Goal: Information Seeking & Learning: Understand process/instructions

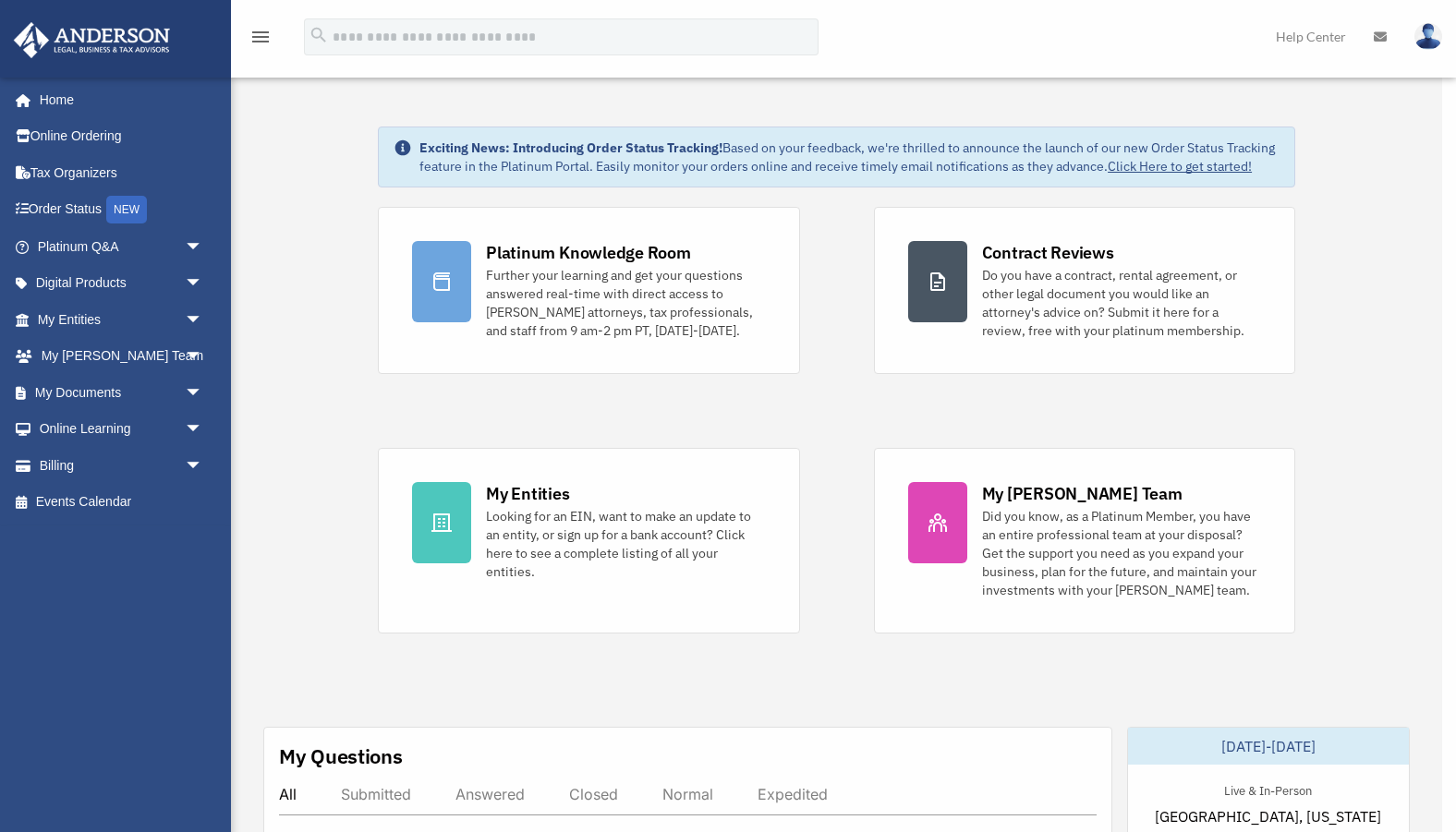
click at [196, 361] on div "x" at bounding box center [728, 416] width 1456 height 832
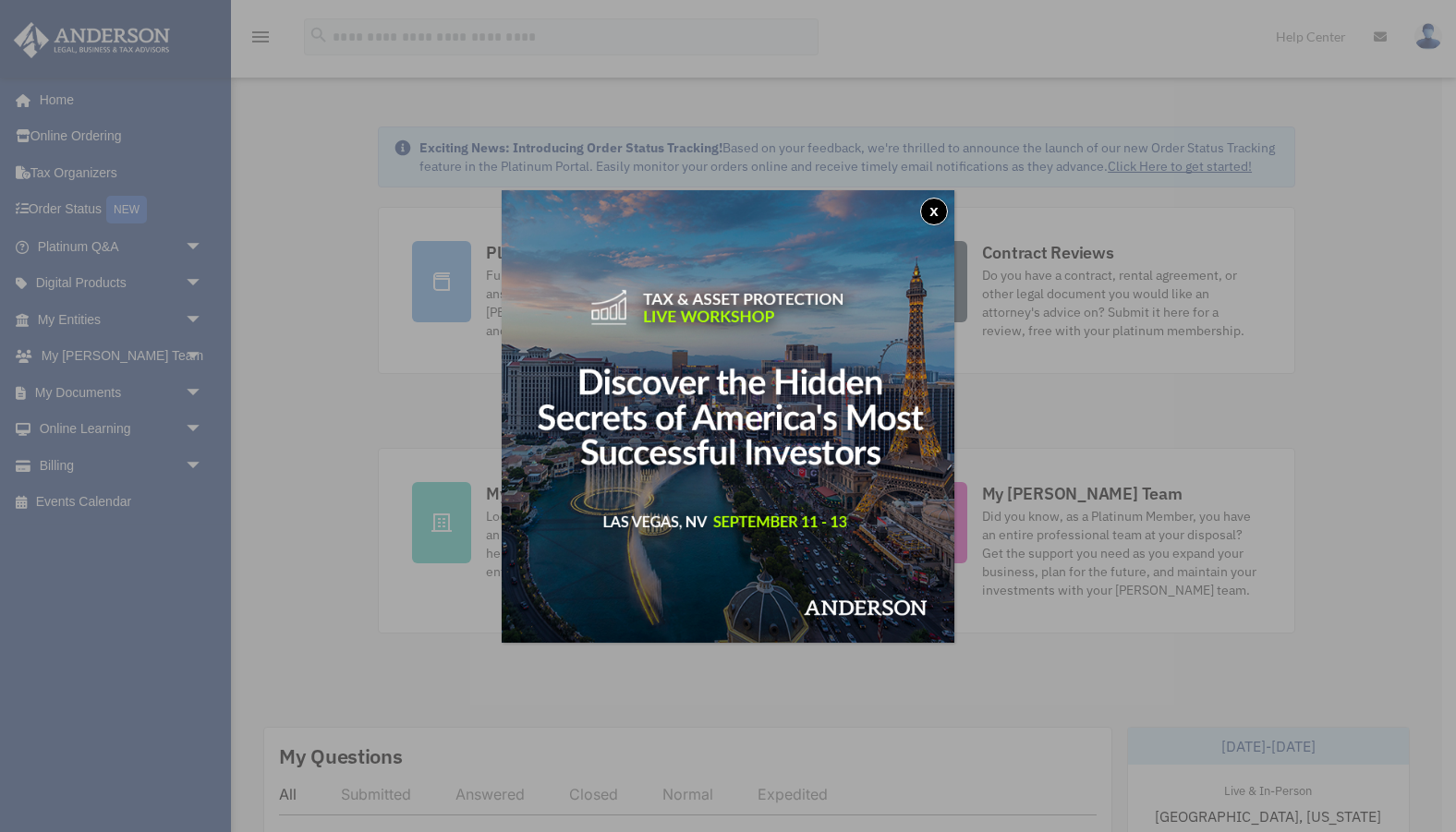
click at [930, 208] on button "x" at bounding box center [933, 211] width 28 height 28
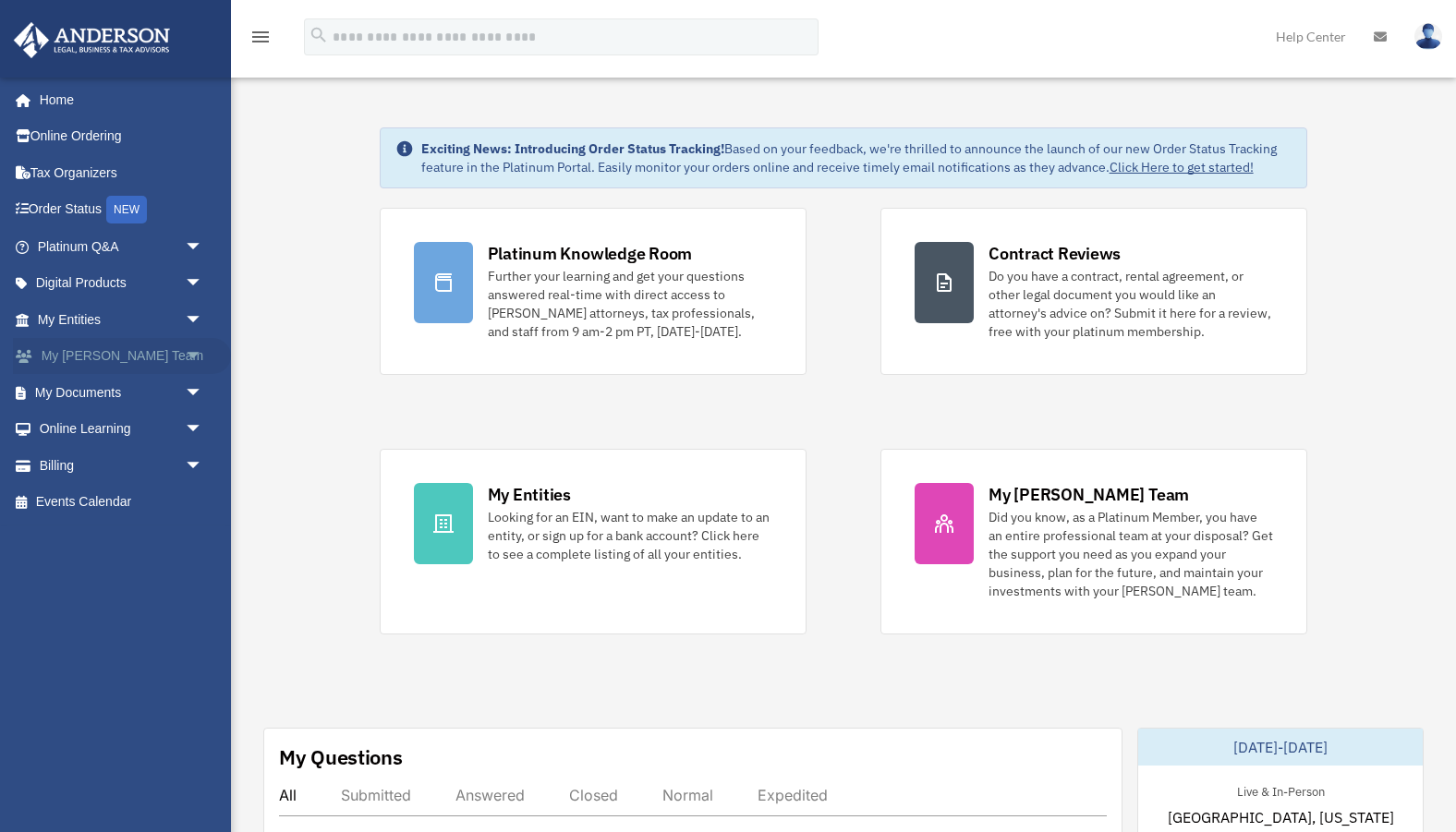
click at [194, 357] on span "arrow_drop_down" at bounding box center [203, 357] width 37 height 38
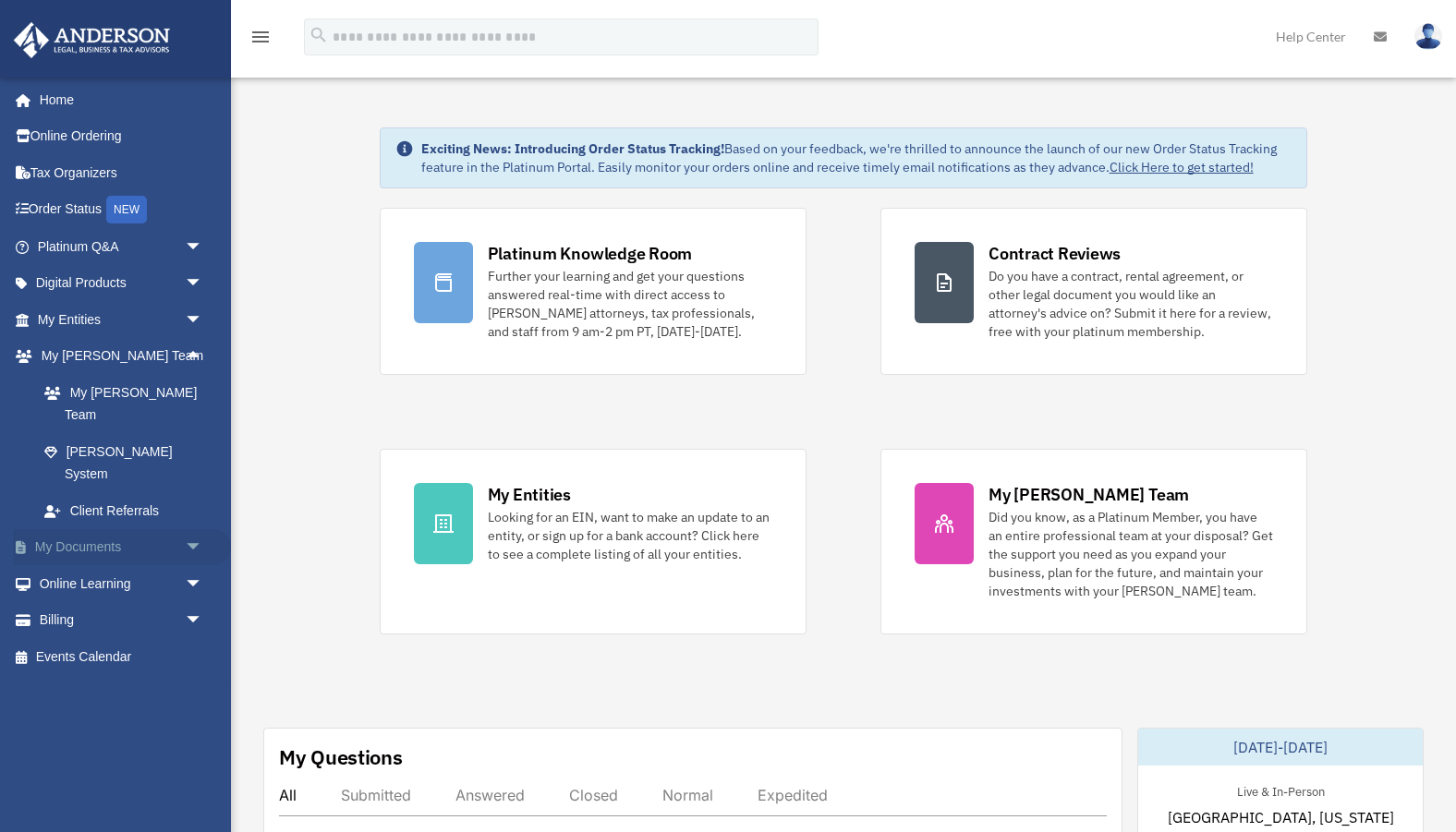
click at [191, 529] on span "arrow_drop_down" at bounding box center [203, 548] width 37 height 38
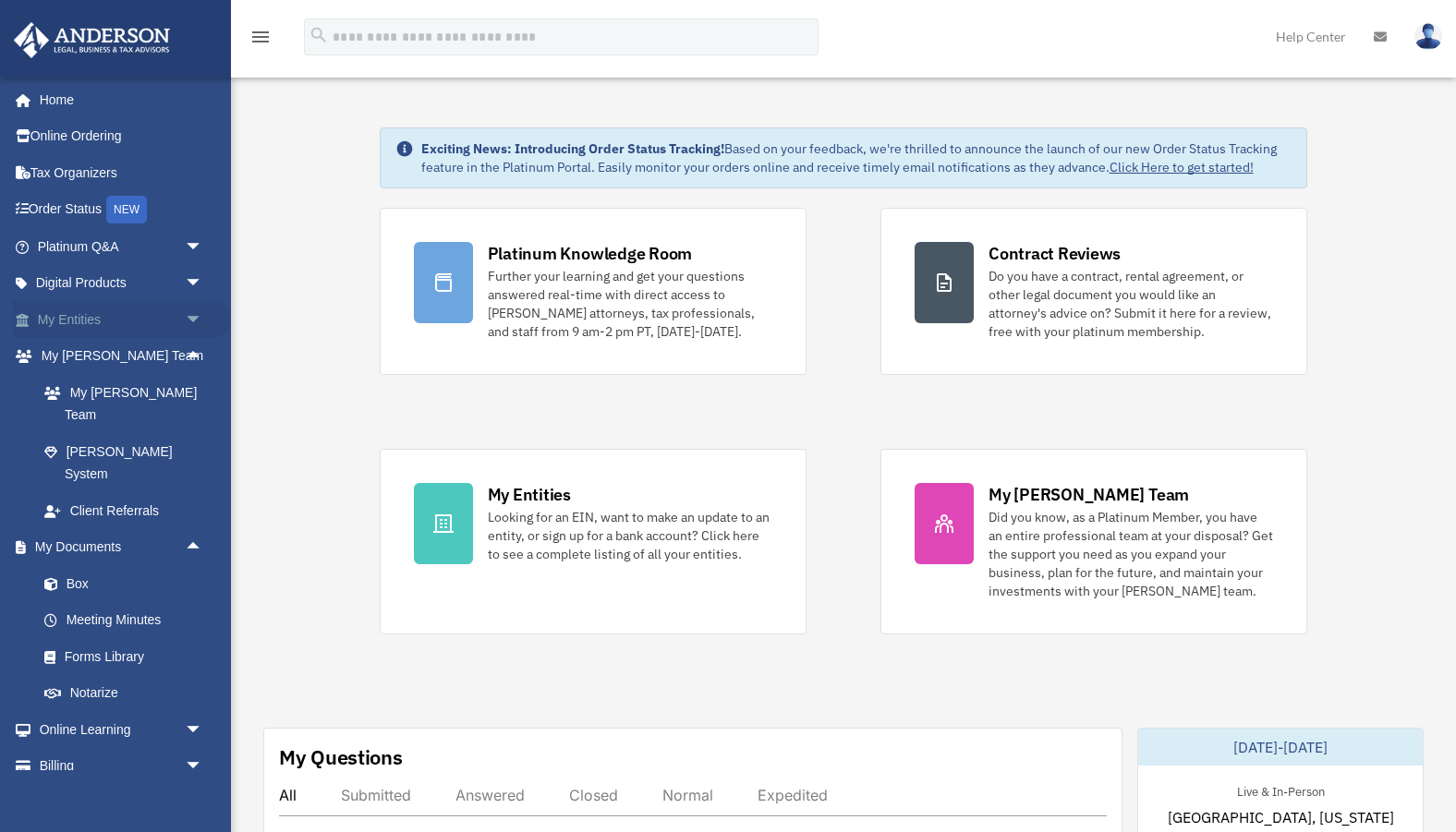
click at [200, 321] on span "arrow_drop_down" at bounding box center [203, 319] width 37 height 38
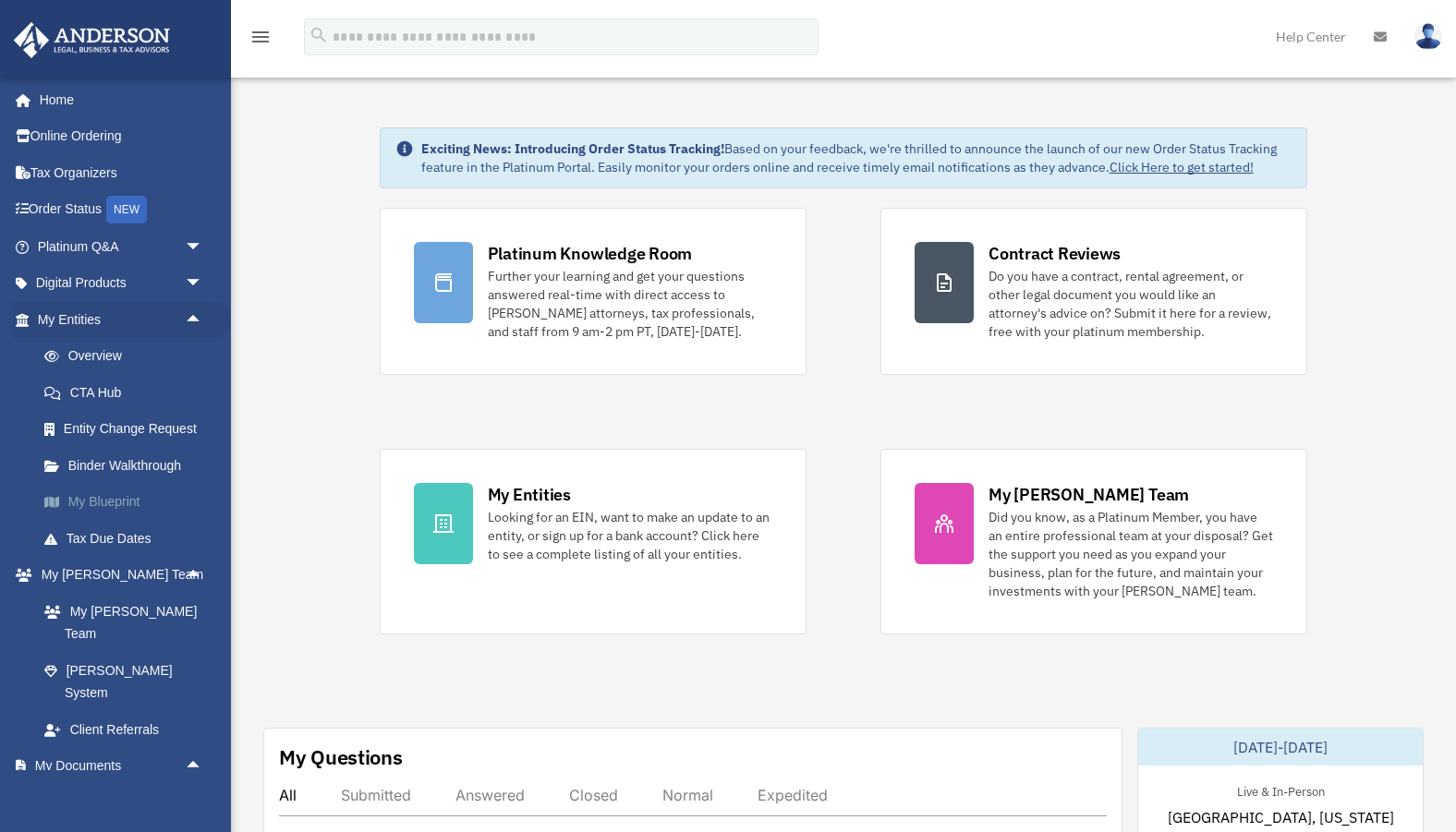
click at [125, 501] on link "My Blueprint" at bounding box center [128, 503] width 205 height 37
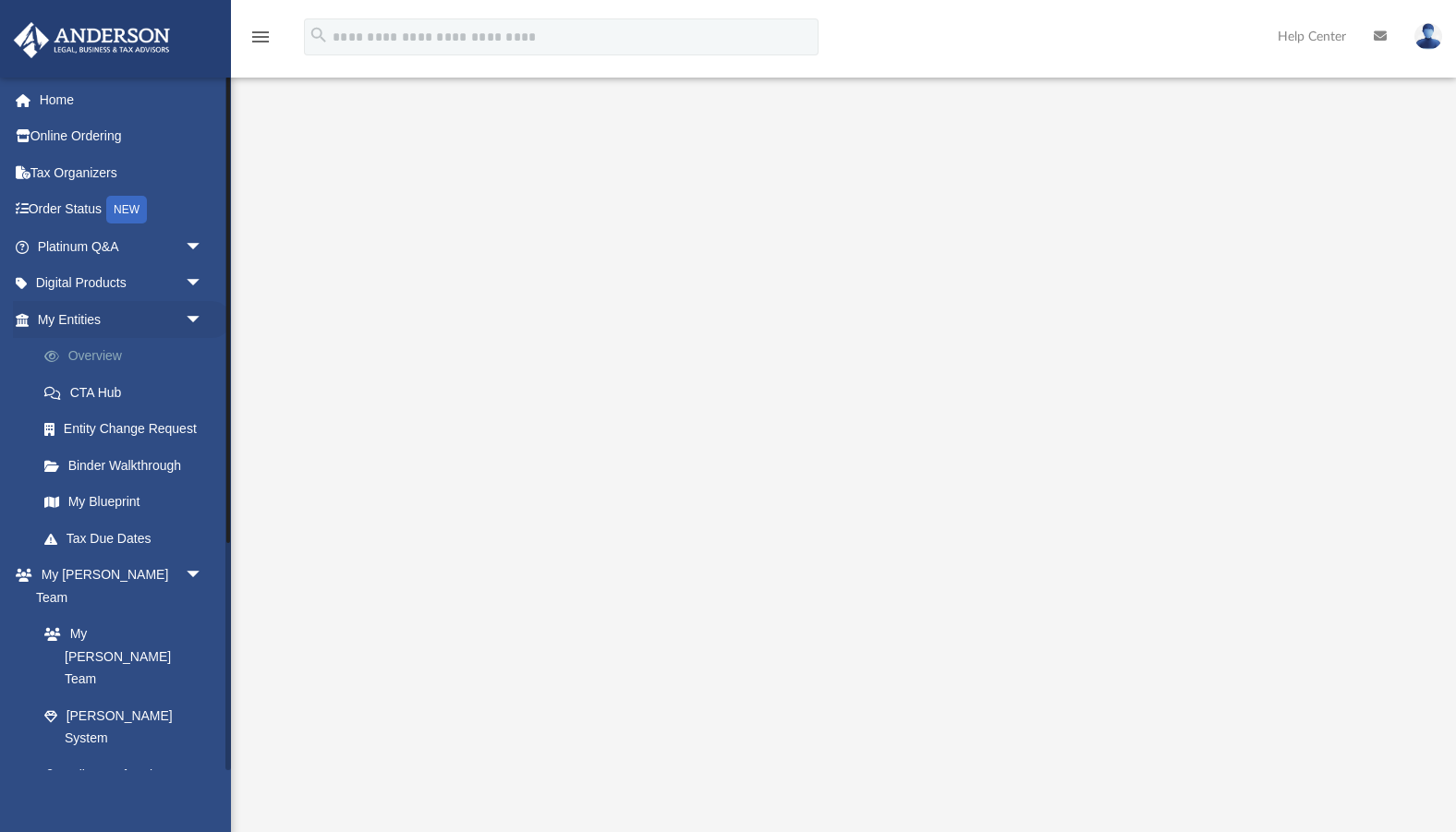
click at [100, 363] on link "Overview" at bounding box center [128, 357] width 205 height 37
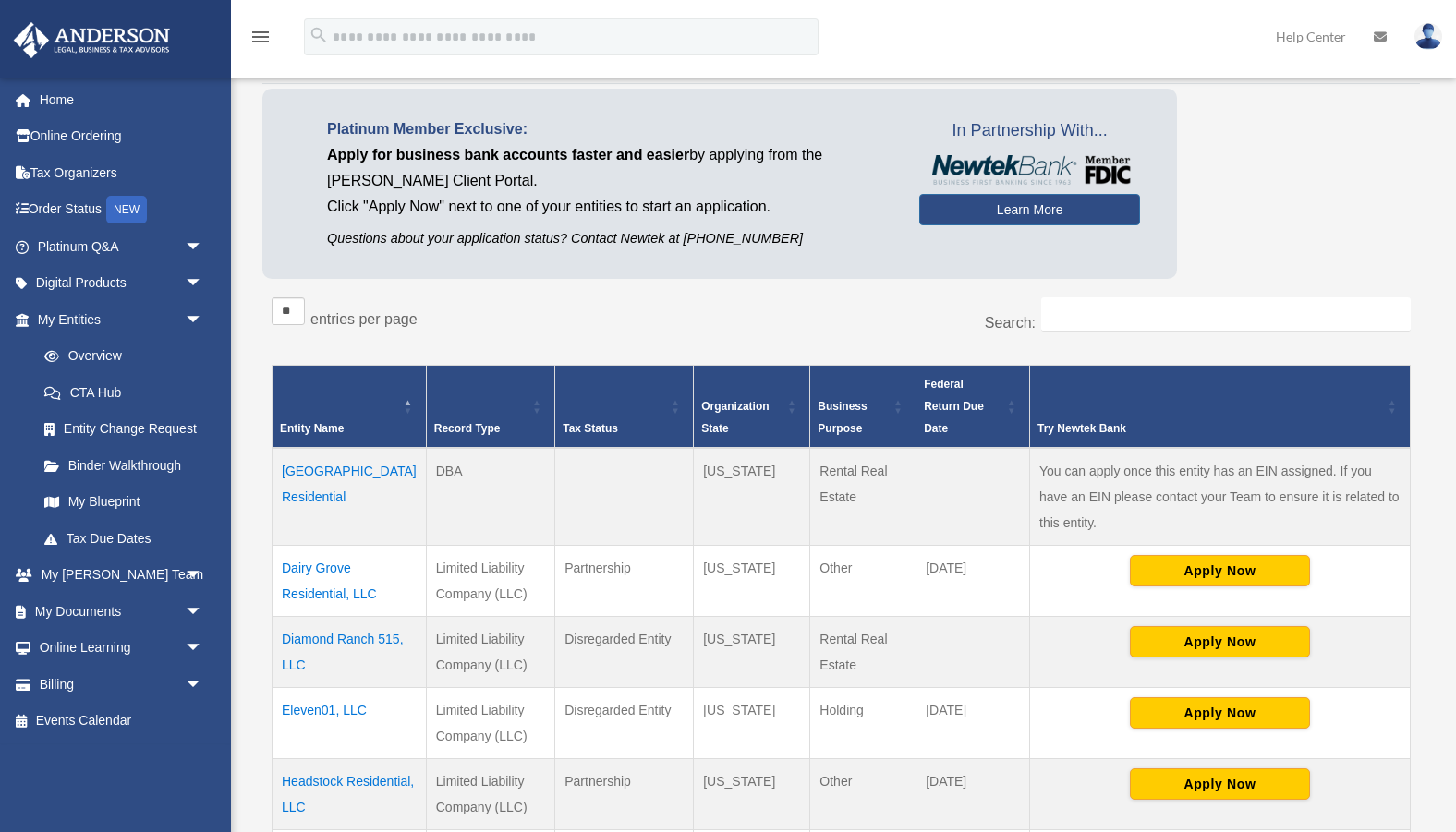
scroll to position [93, 0]
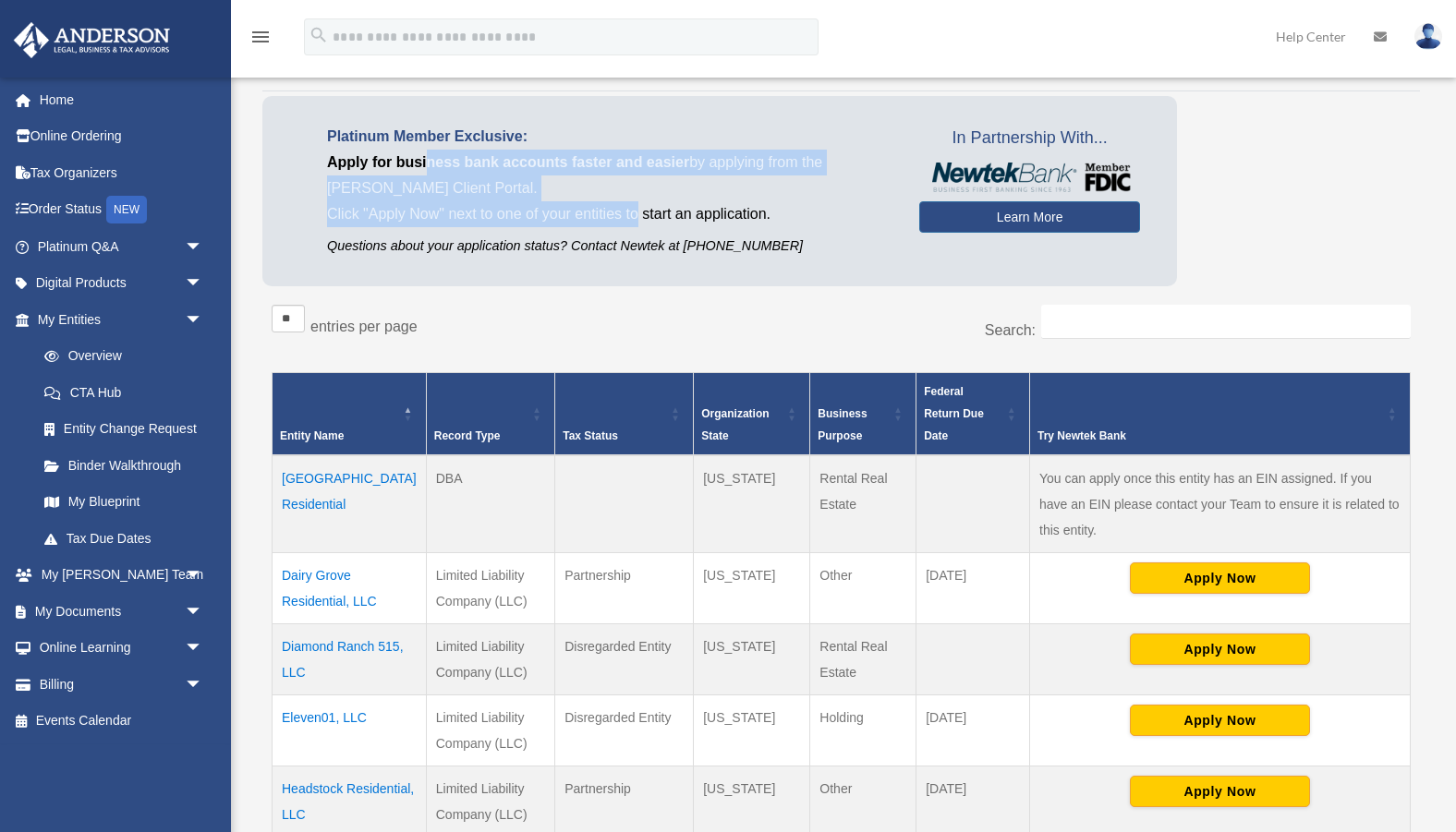
drag, startPoint x: 425, startPoint y: 160, endPoint x: 640, endPoint y: 213, distance: 221.4
click at [640, 213] on div "Platinum Member Exclusive: Apply for business bank accounts faster and easier b…" at bounding box center [609, 191] width 620 height 134
click at [640, 213] on p "Click "Apply Now" next to one of your entities to start an application." at bounding box center [609, 214] width 564 height 26
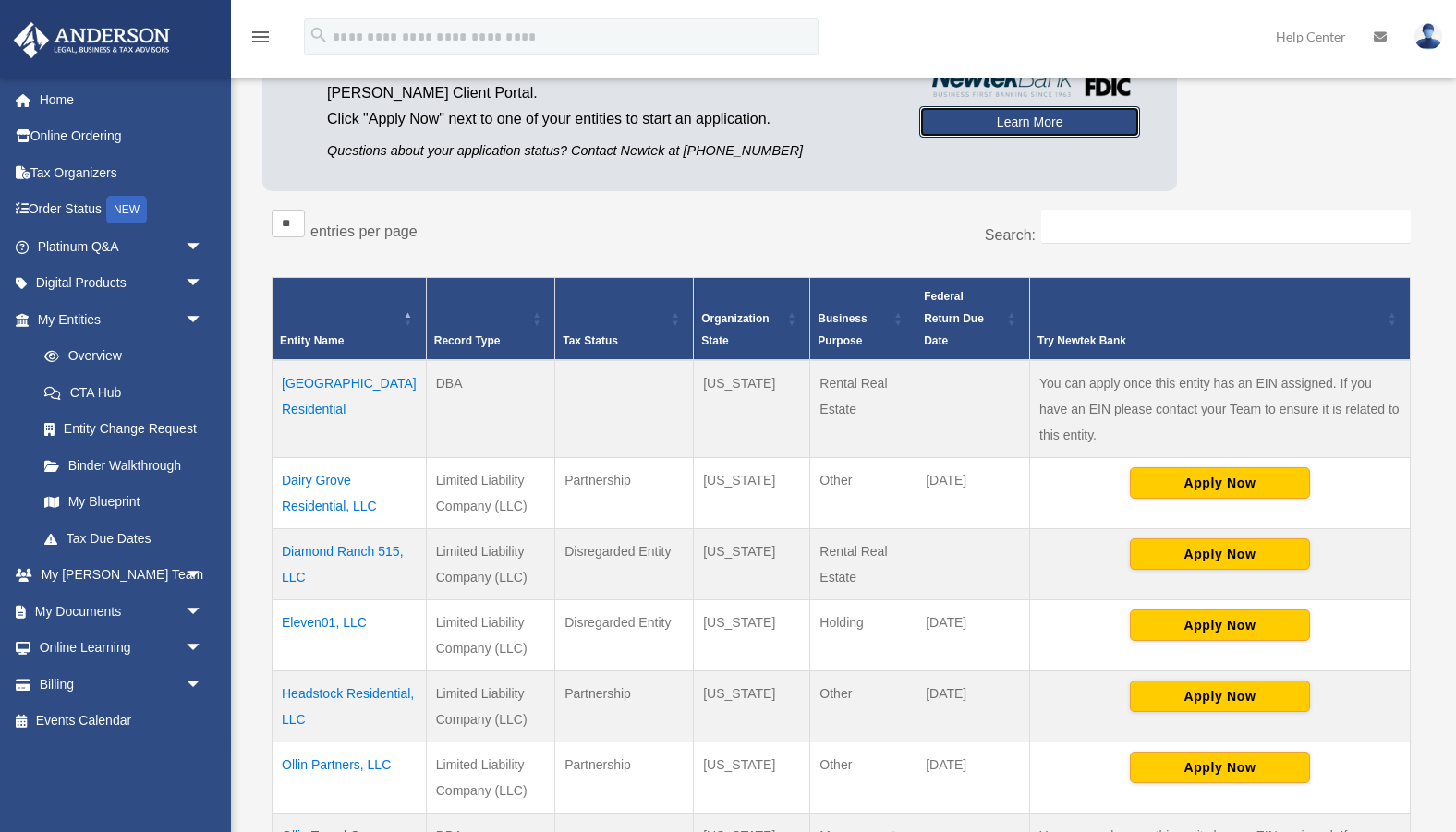
scroll to position [190, 0]
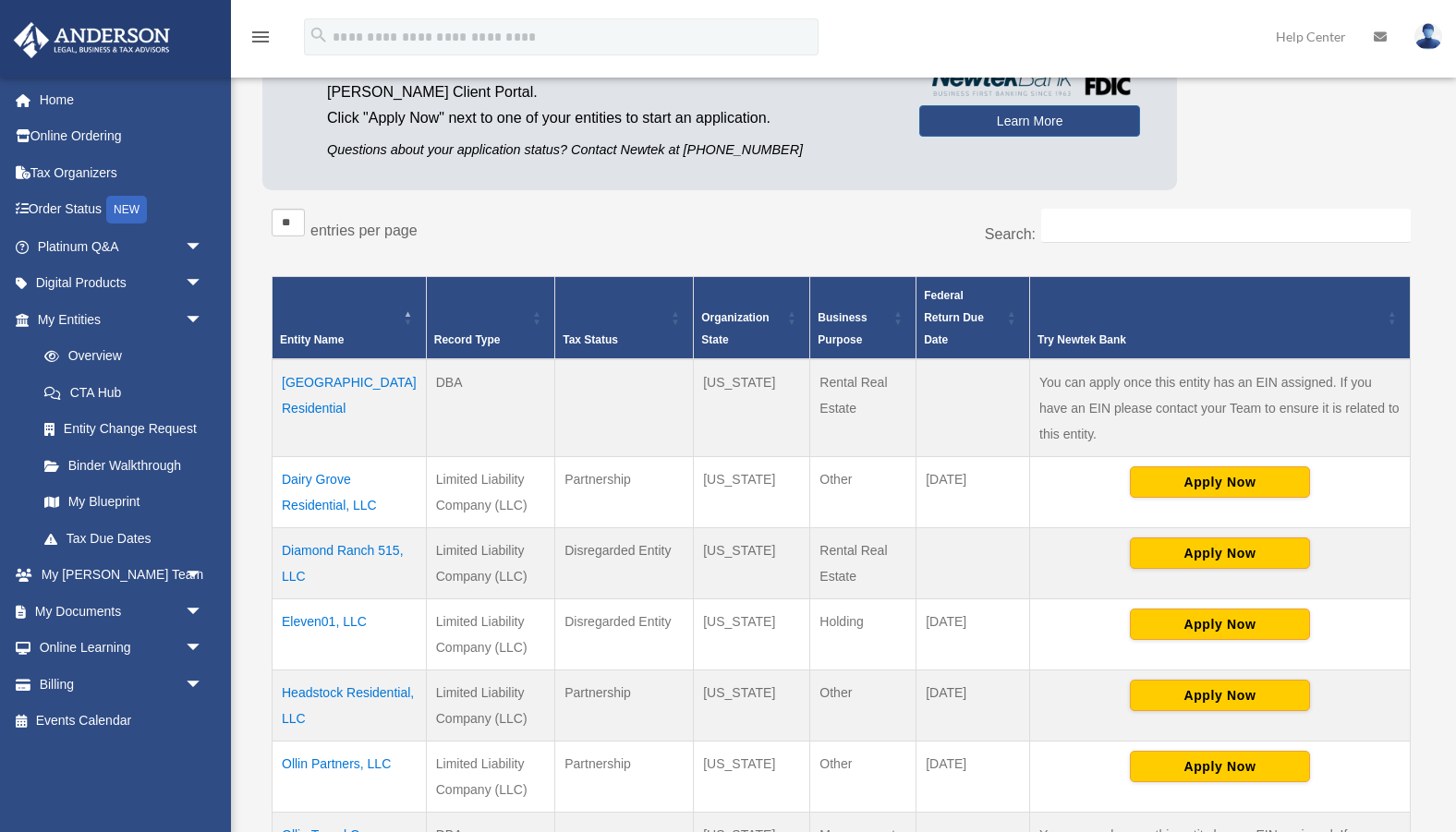
drag, startPoint x: 419, startPoint y: 458, endPoint x: 582, endPoint y: 490, distance: 166.1
click at [582, 490] on tr "Dairy Grove Residential, LLC Limited Liability Company (LLC) Partnership Califo…" at bounding box center [841, 492] width 1138 height 71
click at [582, 490] on td "Partnership" at bounding box center [624, 492] width 139 height 71
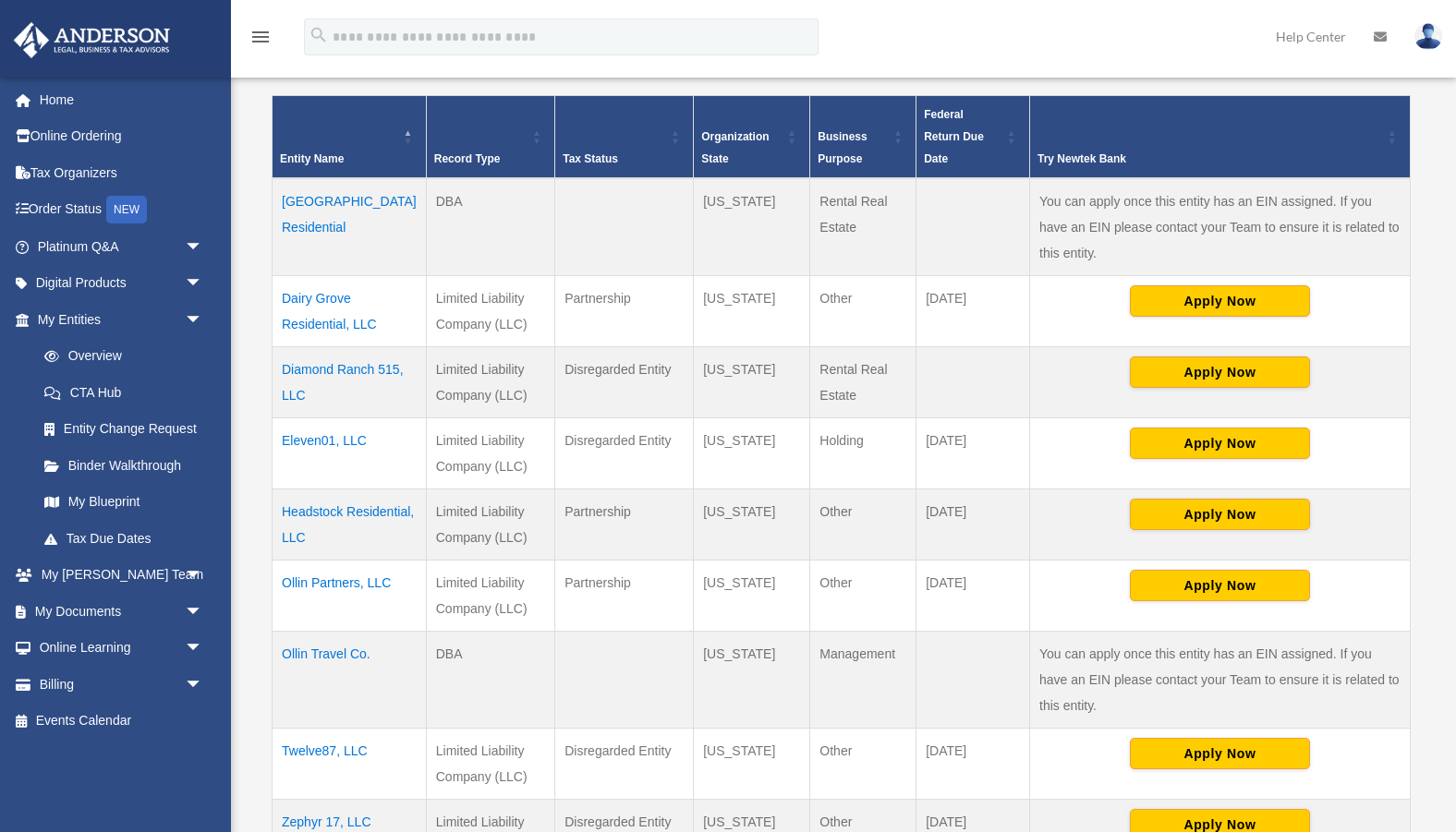
scroll to position [525, 0]
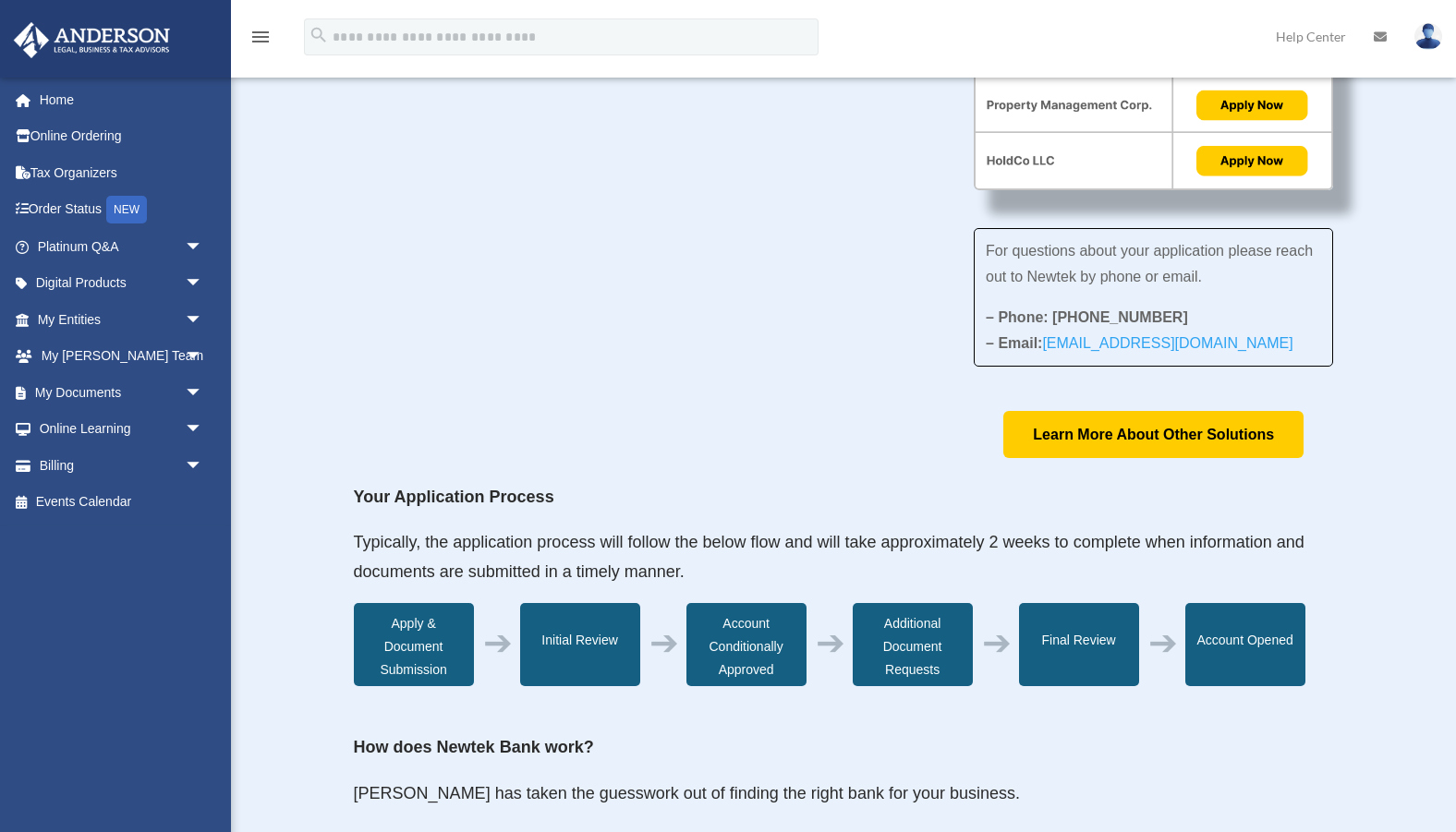
scroll to position [301, 0]
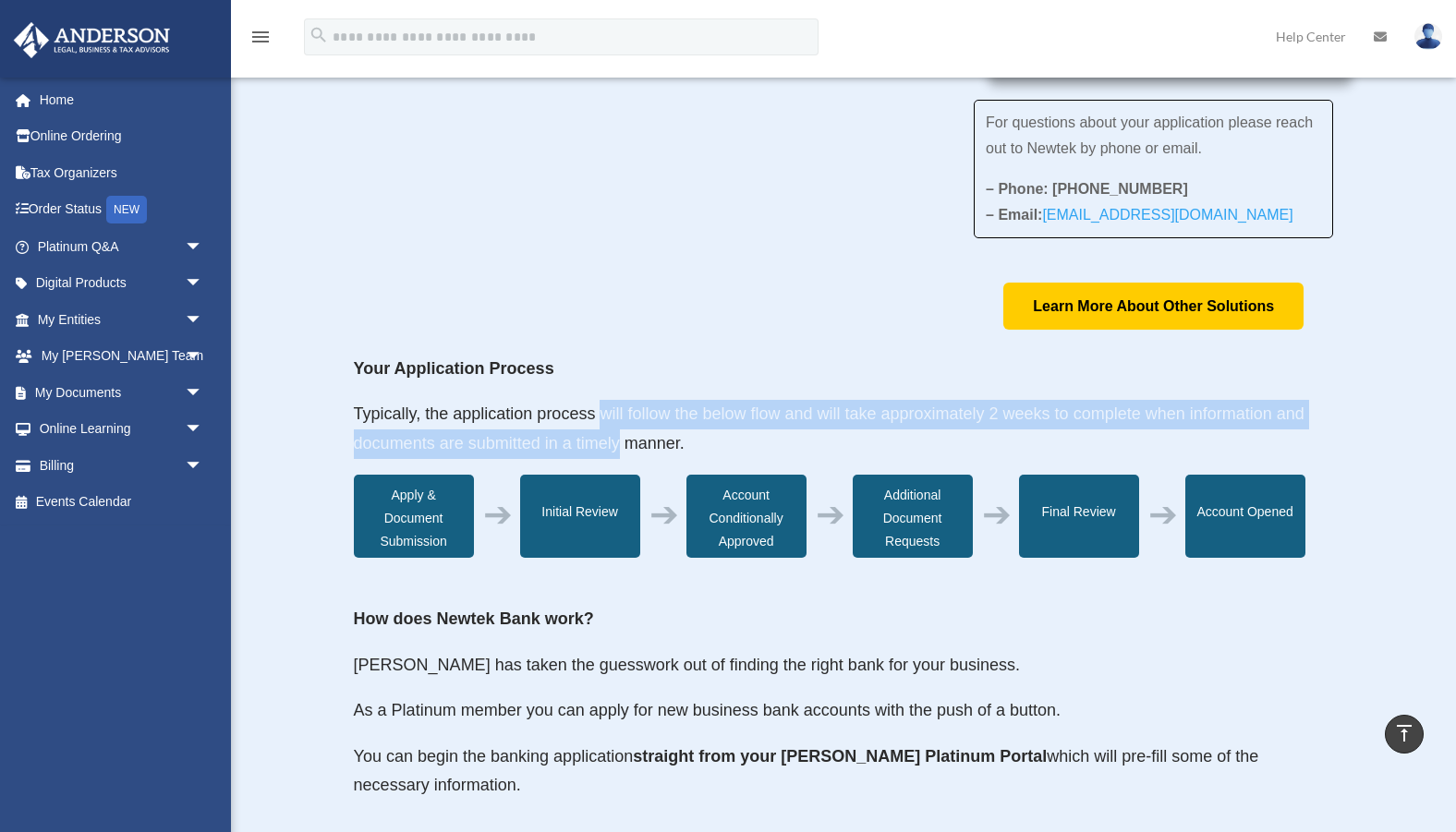
drag, startPoint x: 600, startPoint y: 423, endPoint x: 618, endPoint y: 444, distance: 27.7
click at [618, 444] on span "Typically, the application process will follow the below flow and will take app…" at bounding box center [828, 428] width 950 height 48
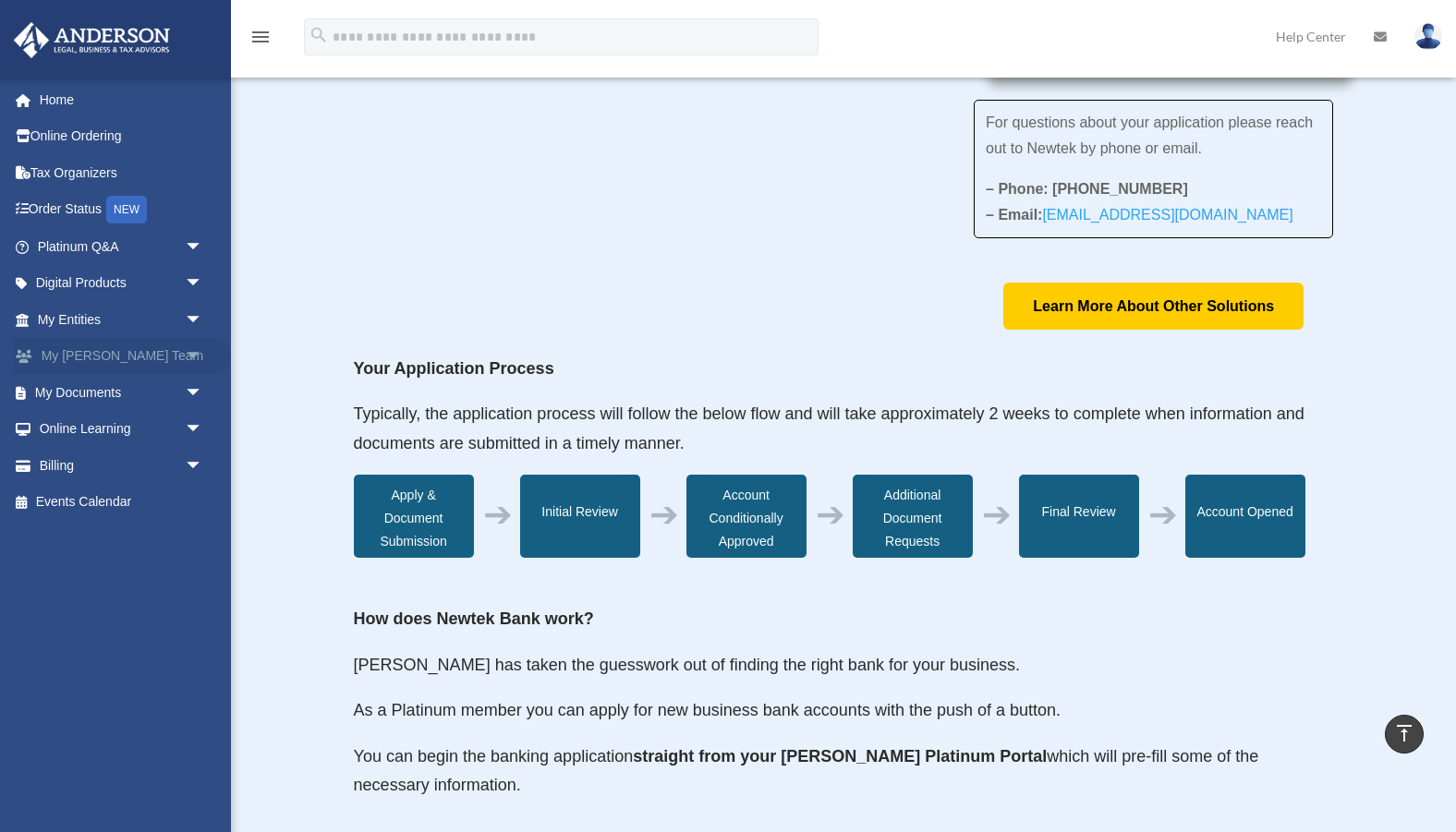
click at [193, 357] on span "arrow_drop_down" at bounding box center [203, 357] width 37 height 38
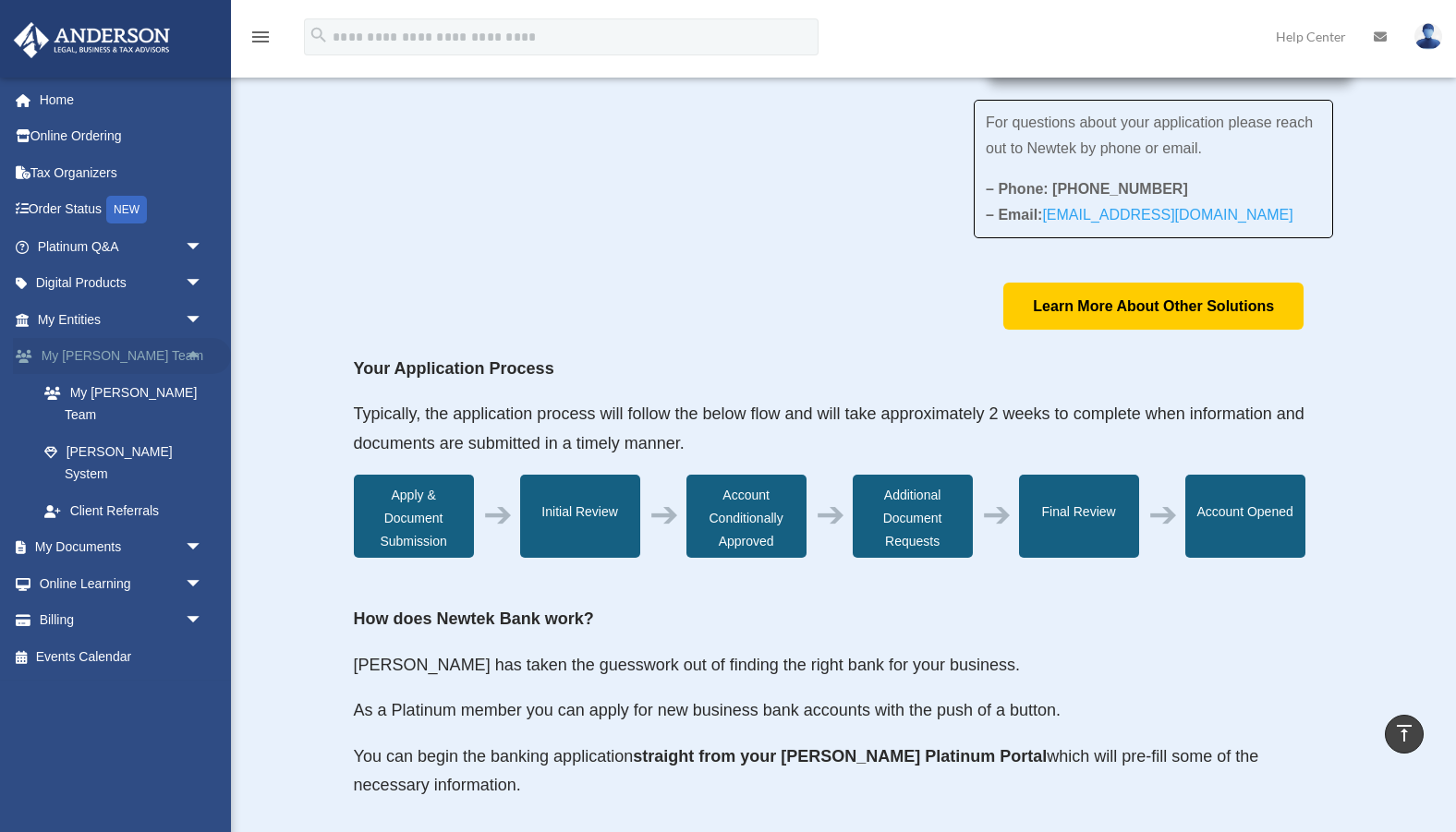
click at [193, 357] on span "arrow_drop_up" at bounding box center [203, 357] width 37 height 38
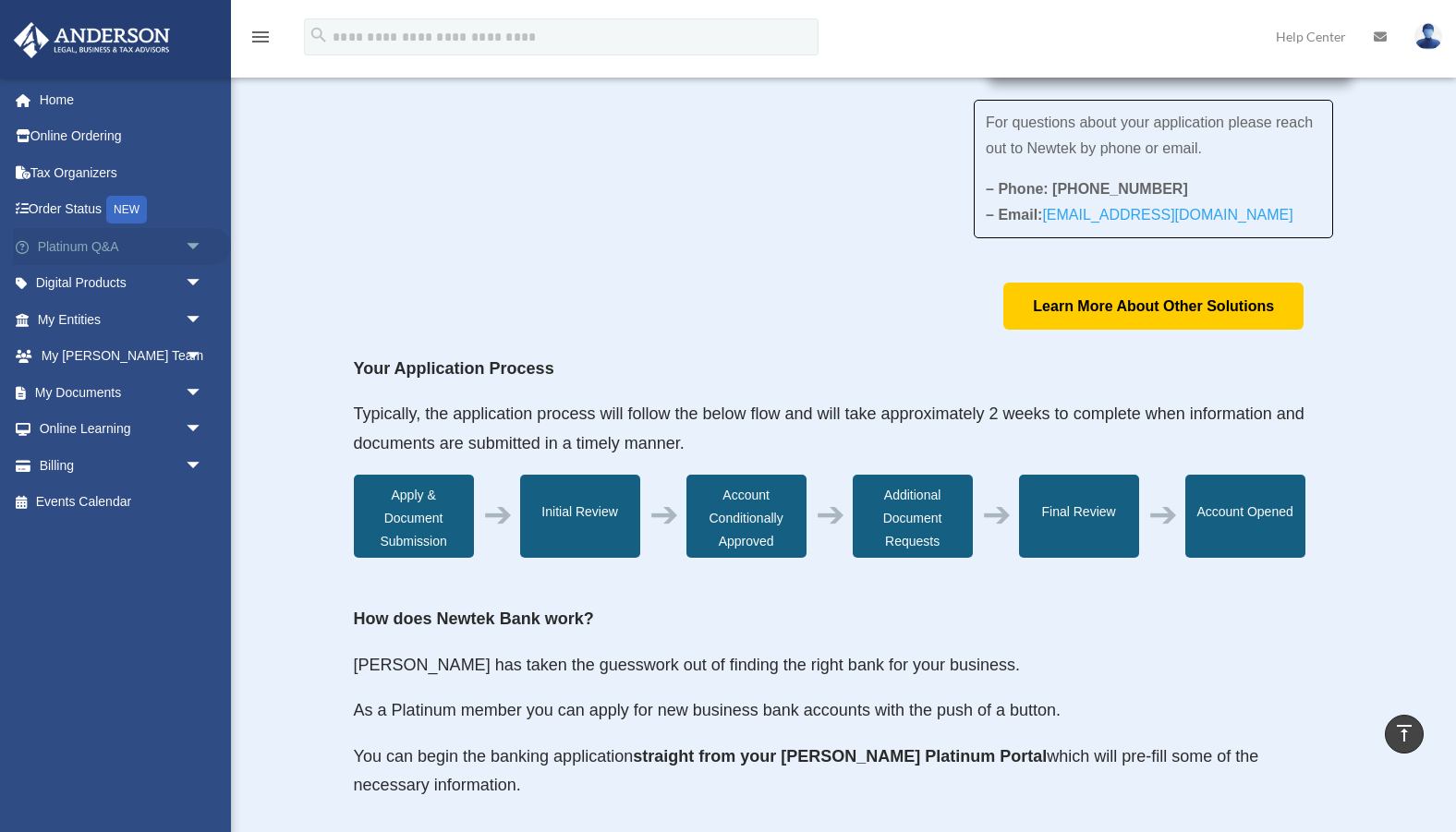
click at [193, 250] on span "arrow_drop_down" at bounding box center [203, 247] width 37 height 38
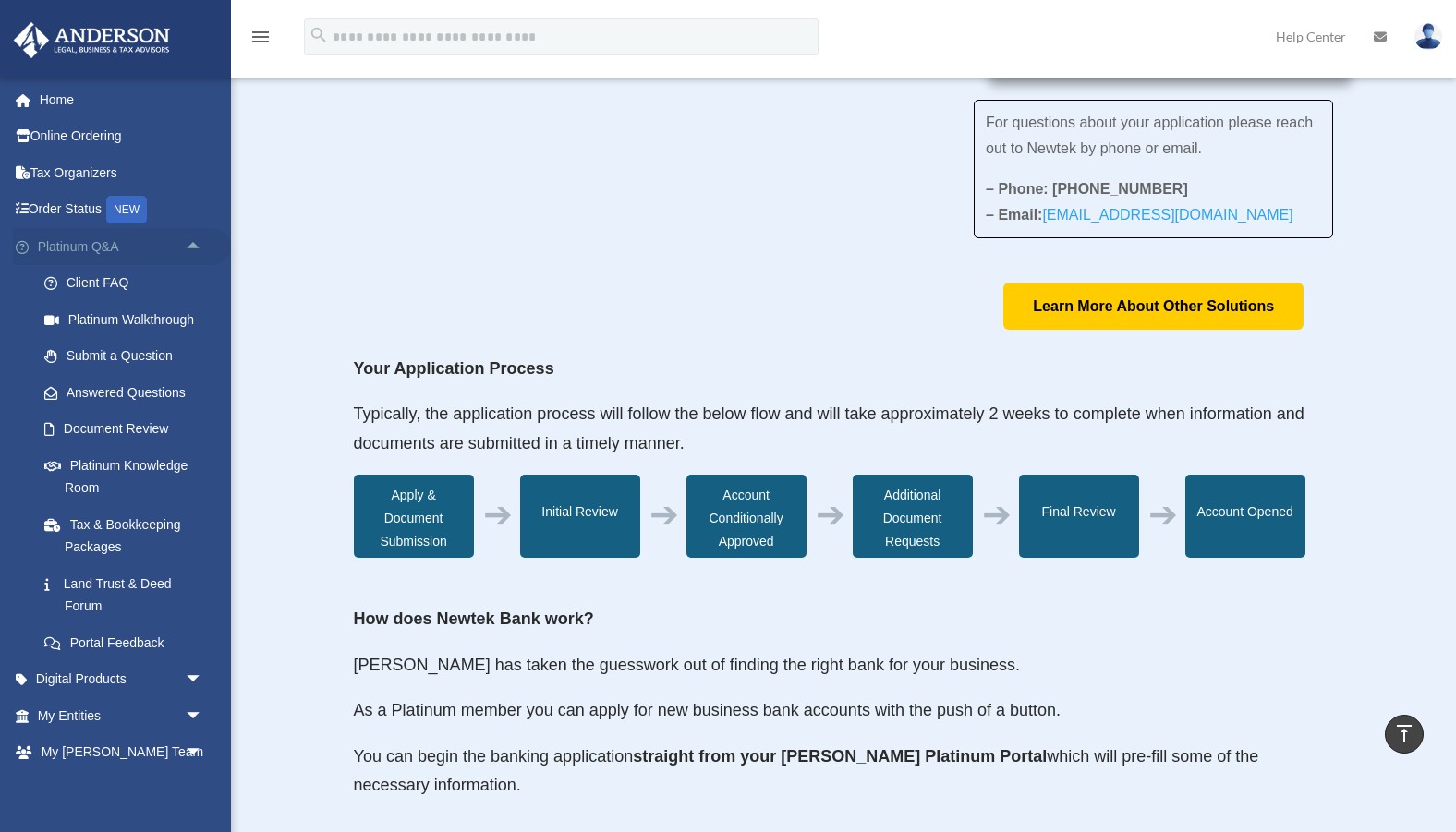
click at [193, 250] on span "arrow_drop_up" at bounding box center [203, 247] width 37 height 38
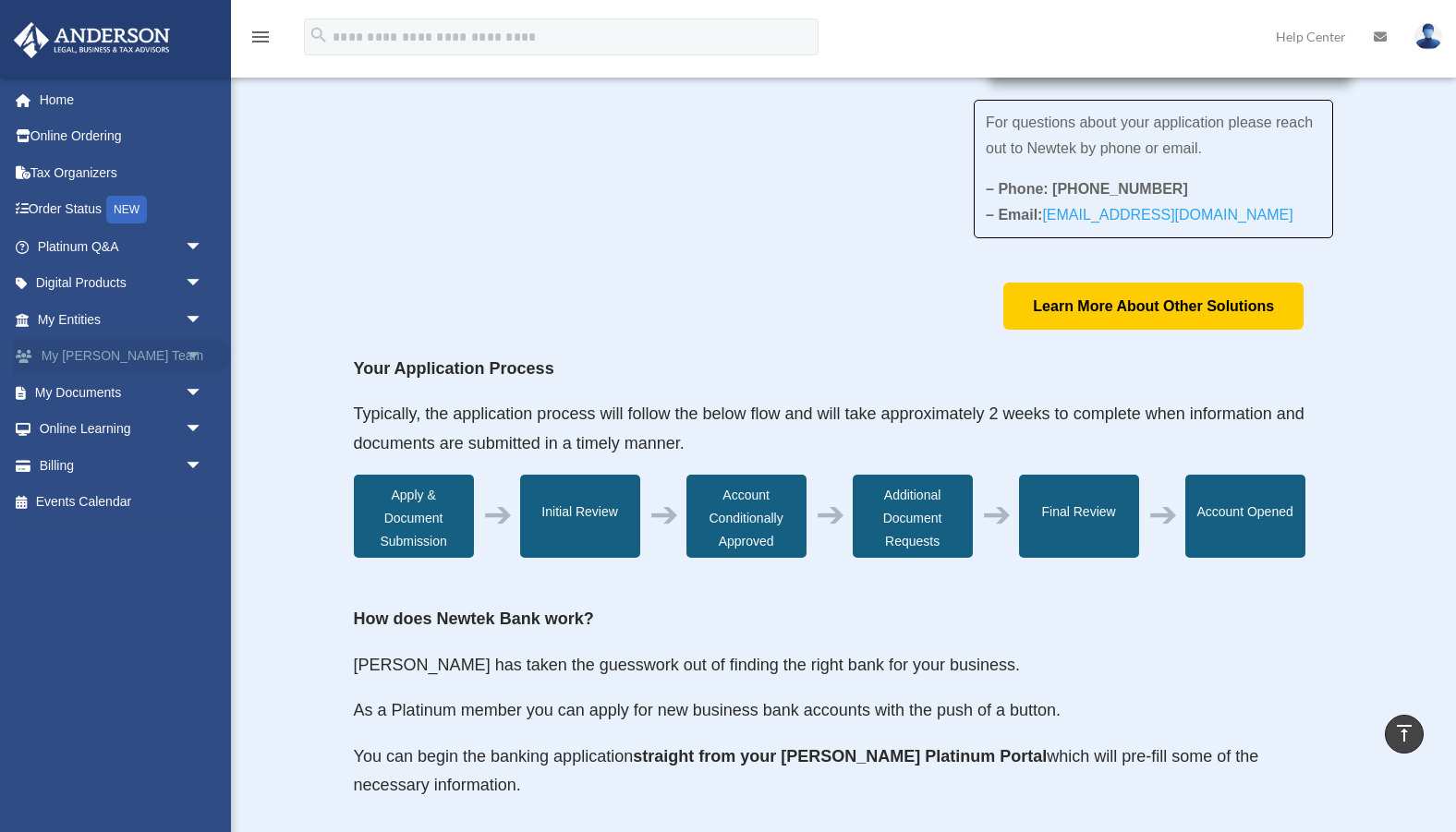
click at [196, 358] on span "arrow_drop_down" at bounding box center [203, 357] width 37 height 38
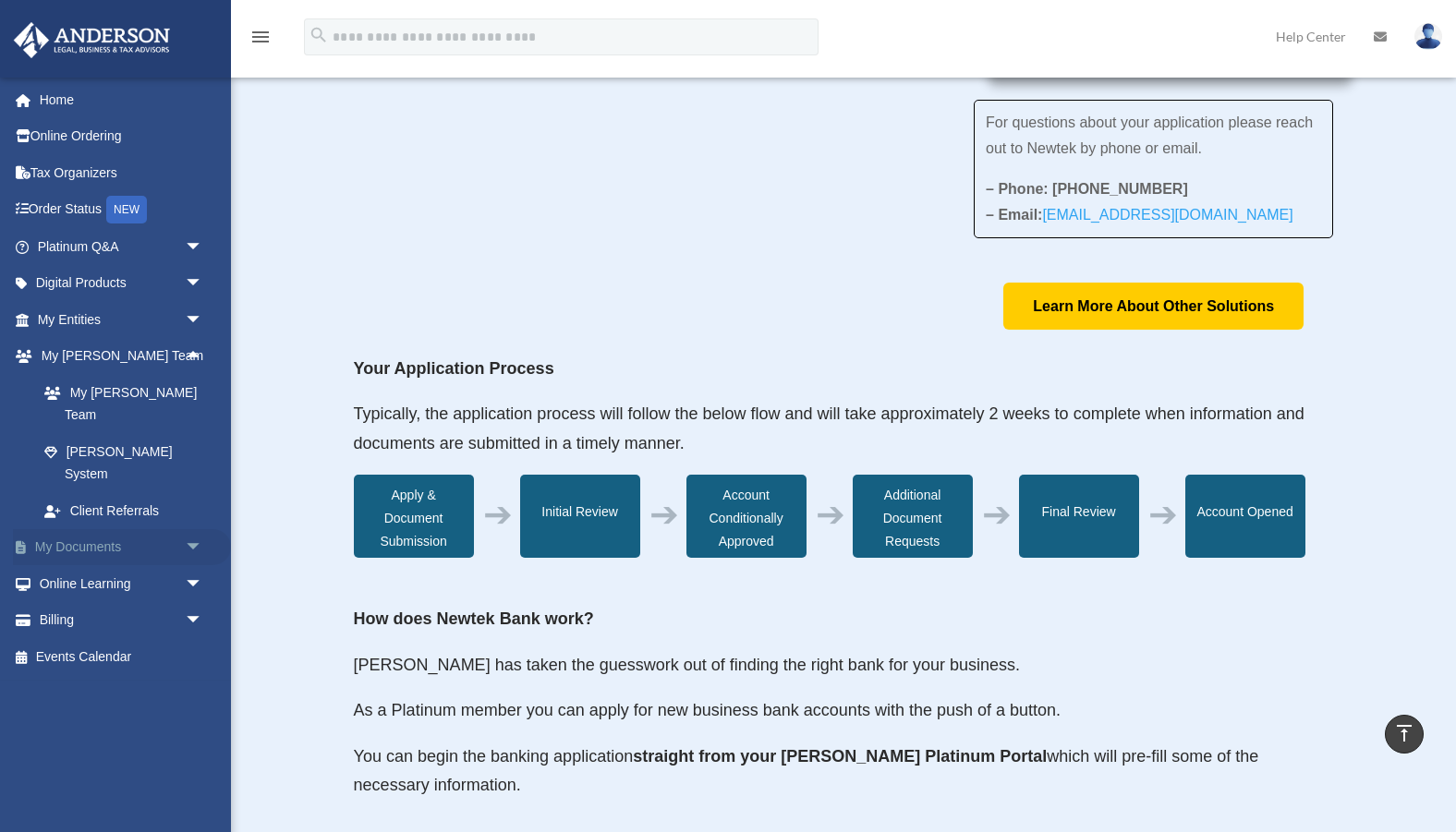
click at [201, 529] on span "arrow_drop_down" at bounding box center [203, 548] width 37 height 38
click at [185, 711] on span "arrow_drop_down" at bounding box center [203, 730] width 37 height 38
click at [185, 711] on span "arrow_drop_up" at bounding box center [203, 730] width 37 height 38
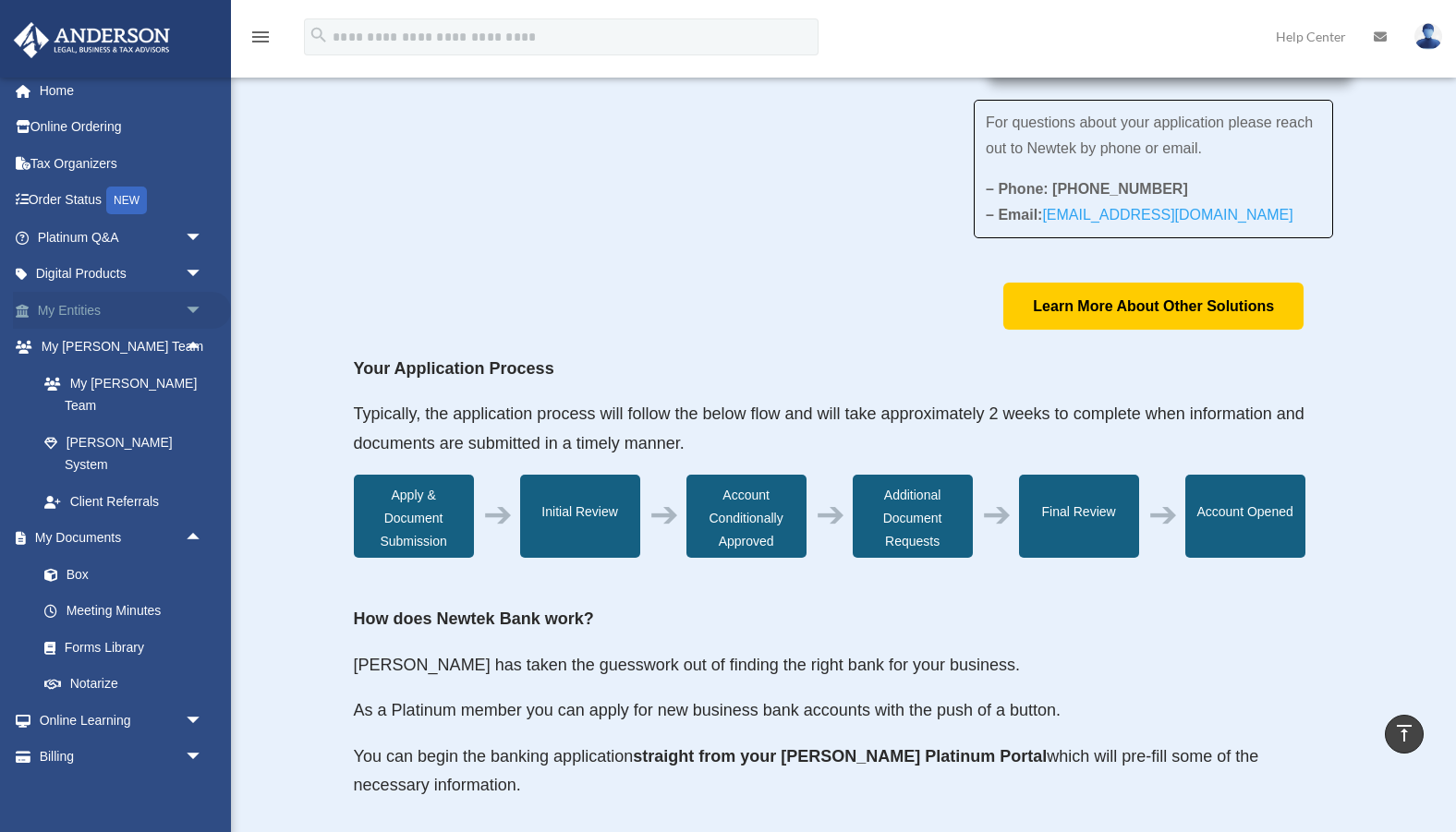
click at [185, 308] on span "arrow_drop_down" at bounding box center [203, 310] width 37 height 38
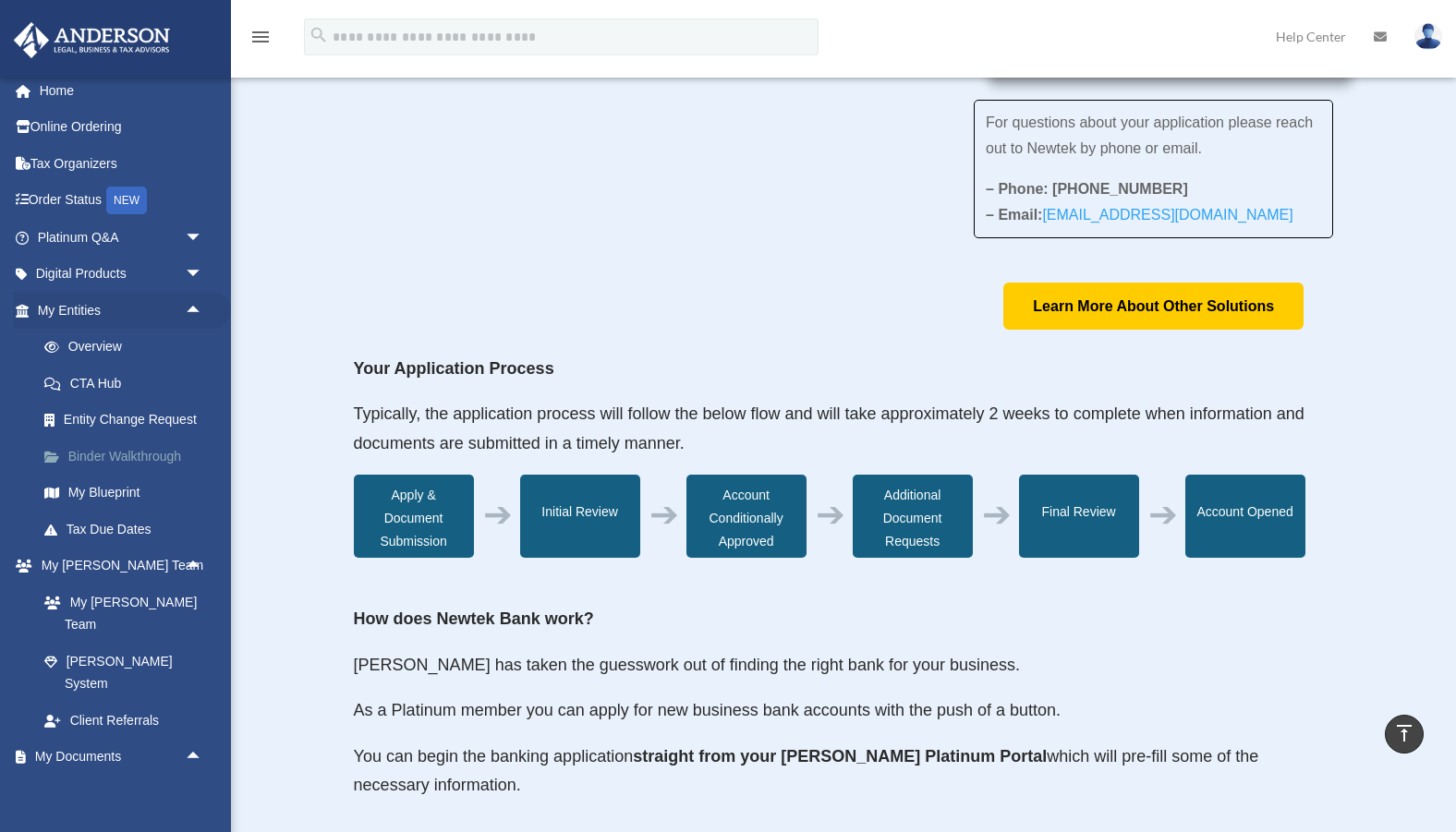
click at [162, 459] on link "Binder Walkthrough" at bounding box center [128, 457] width 205 height 37
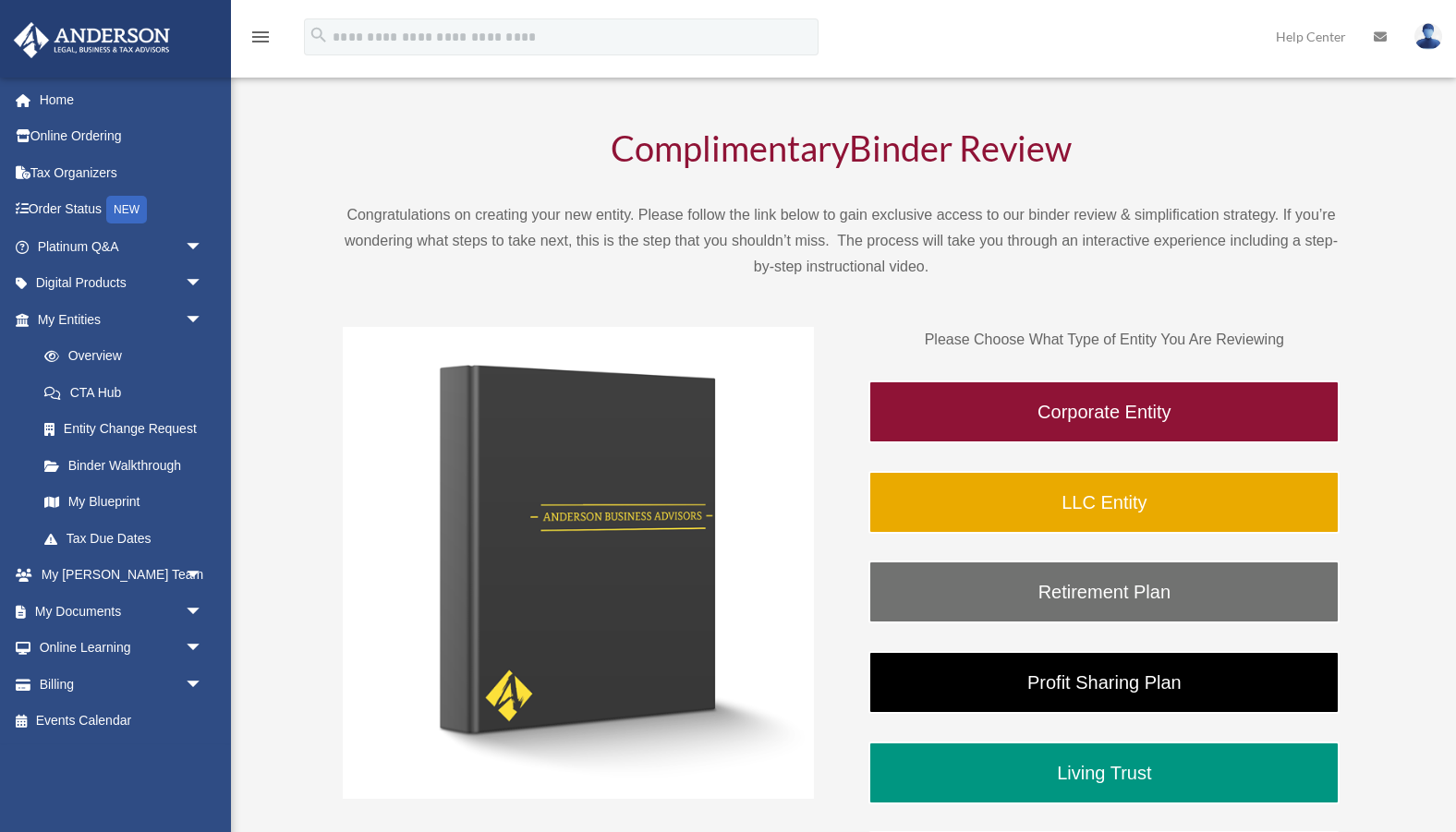
scroll to position [70, 0]
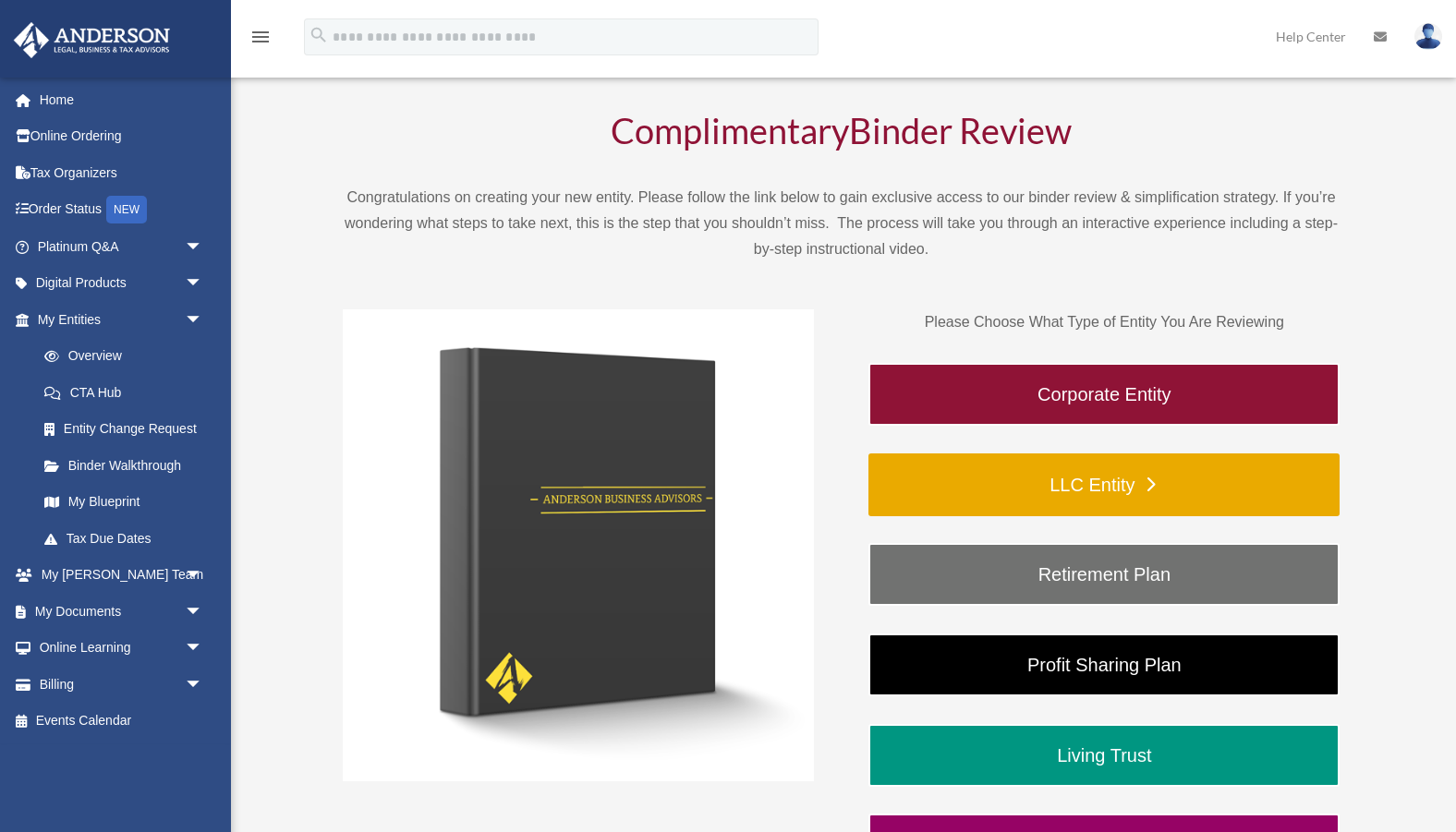
click at [1072, 487] on link "LLC Entity" at bounding box center [1103, 485] width 471 height 63
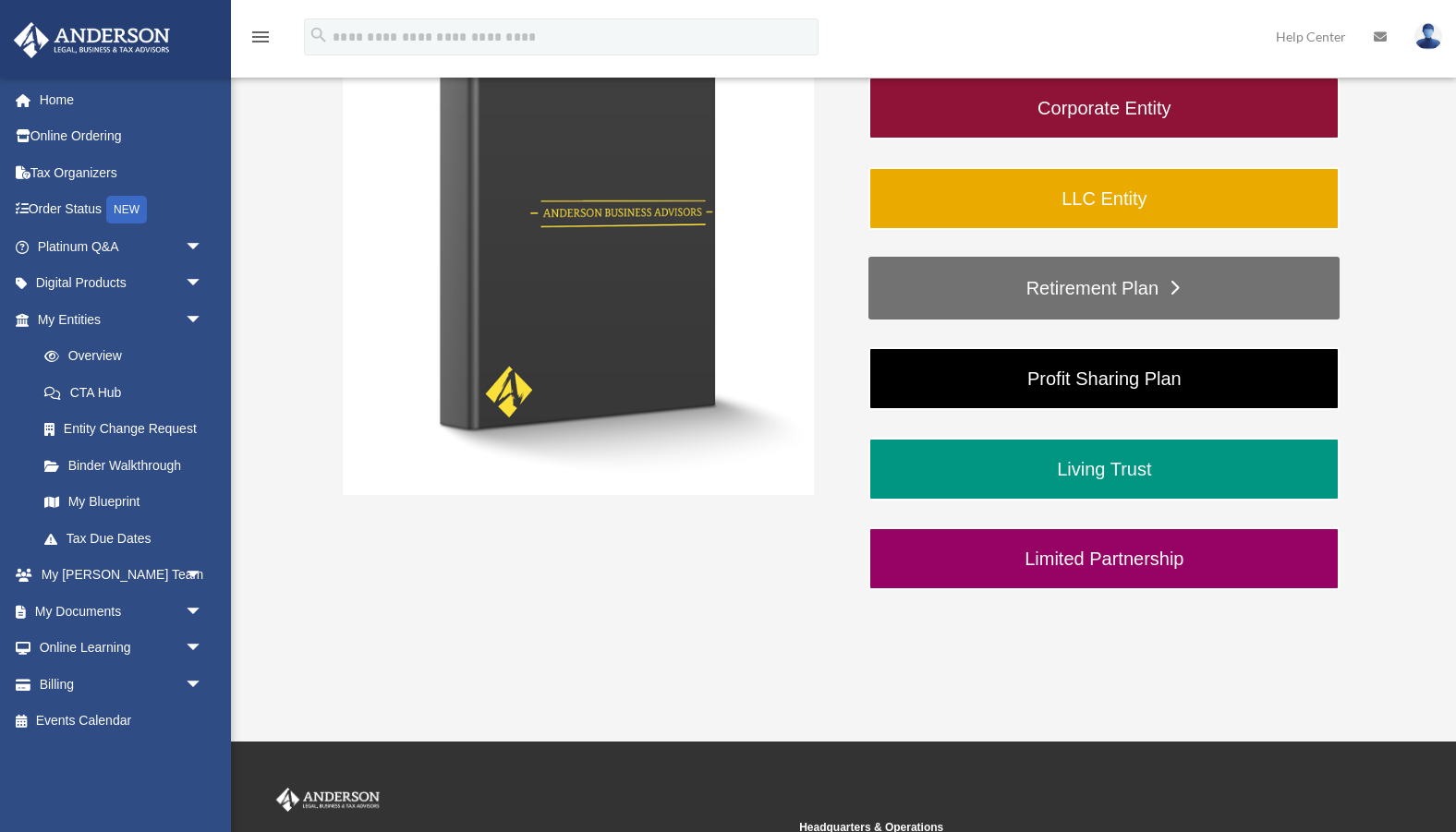
scroll to position [484, 0]
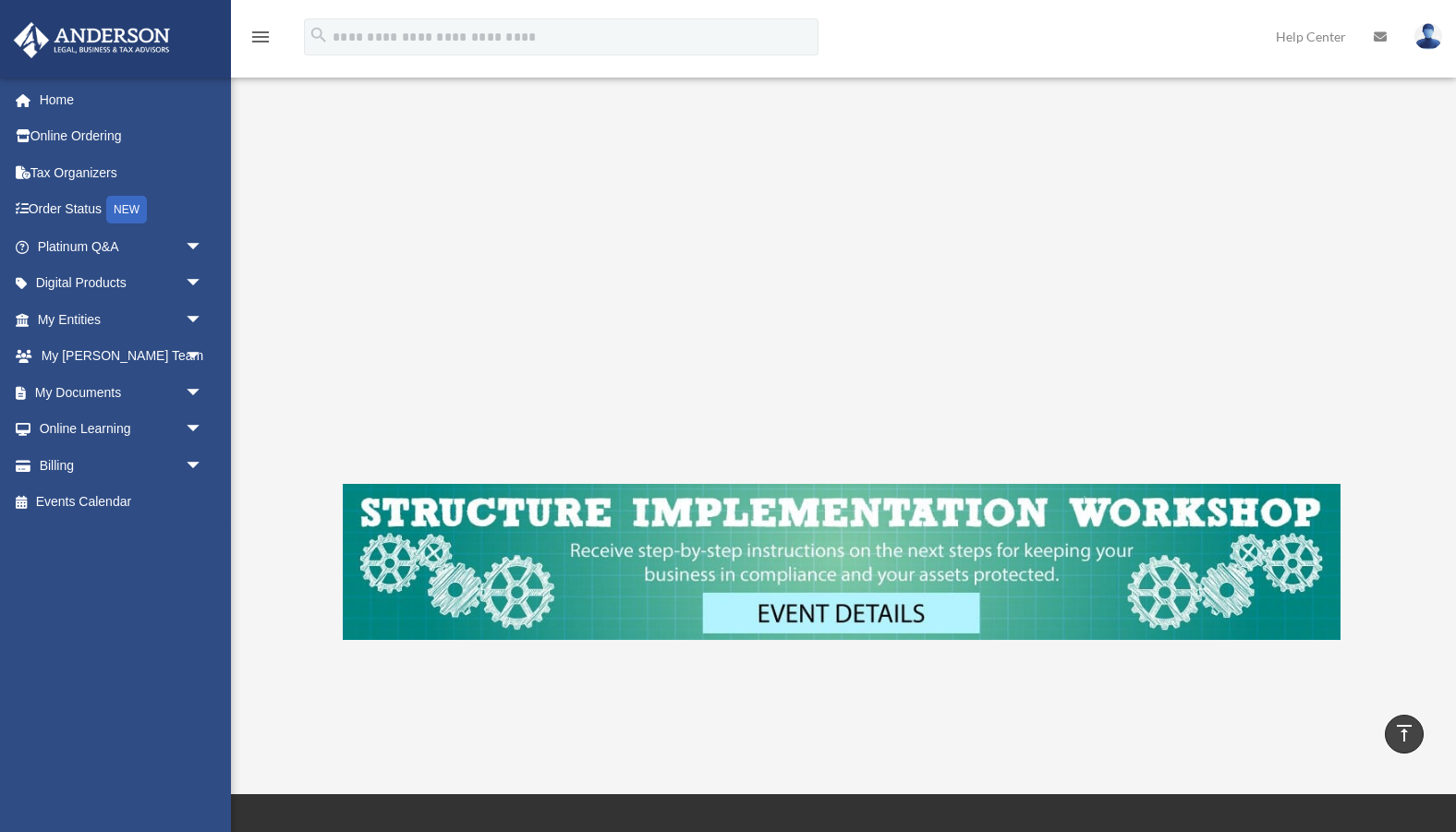
scroll to position [390, 0]
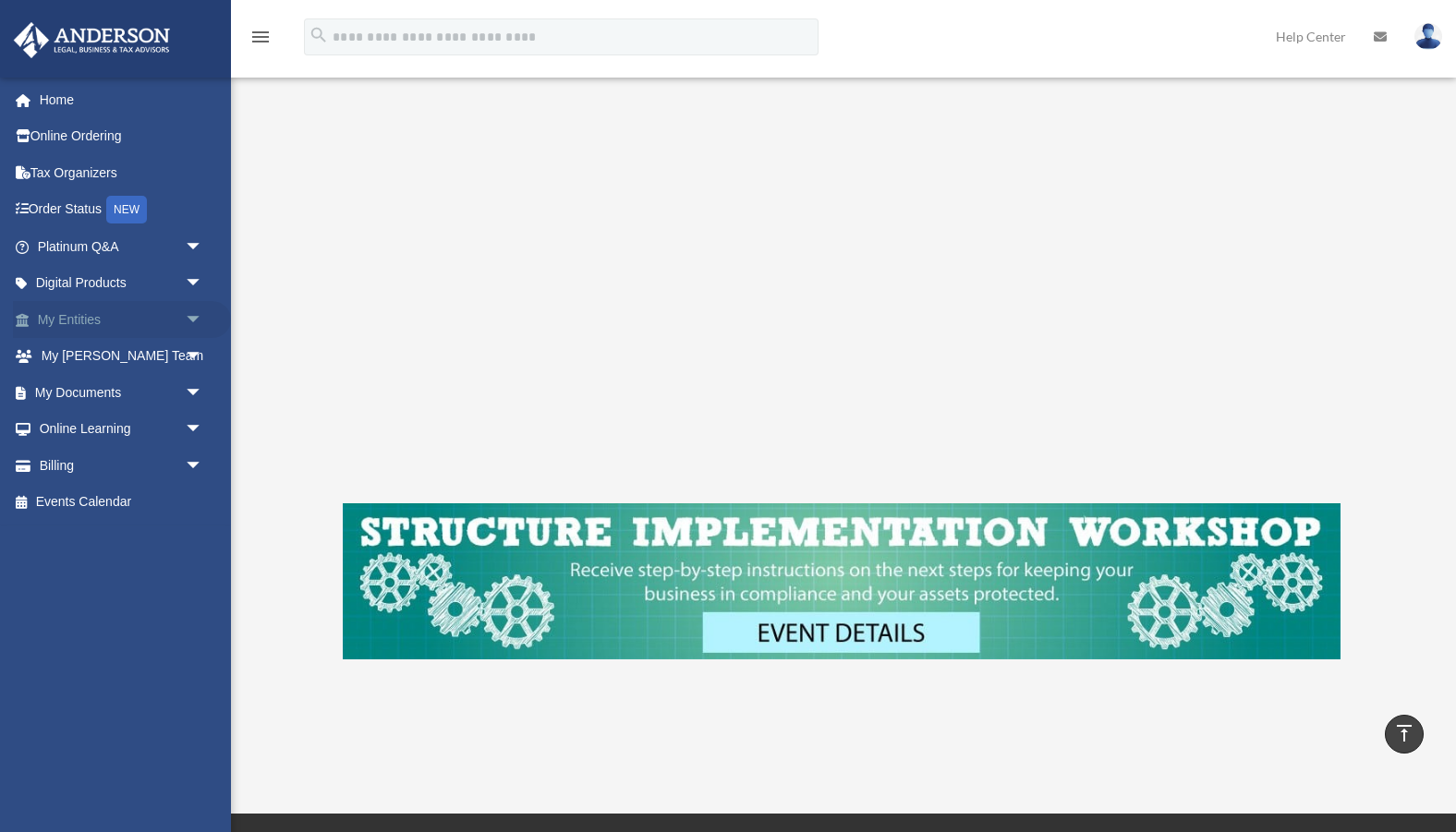
click at [179, 334] on link "My Entities arrow_drop_down" at bounding box center [122, 319] width 218 height 37
click at [188, 324] on span "arrow_drop_down" at bounding box center [203, 319] width 37 height 38
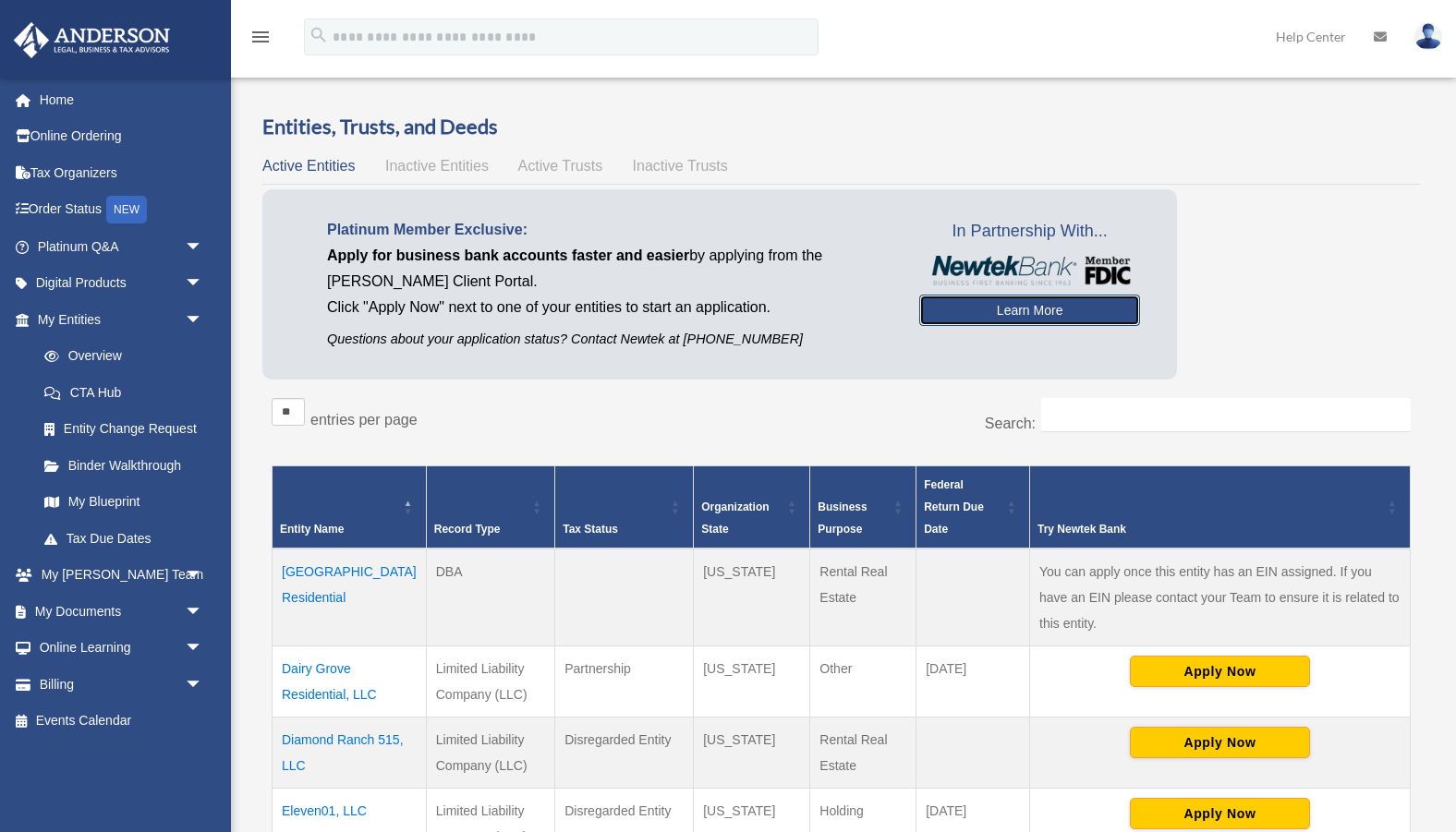
click at [984, 311] on link "Learn More" at bounding box center [1029, 310] width 221 height 31
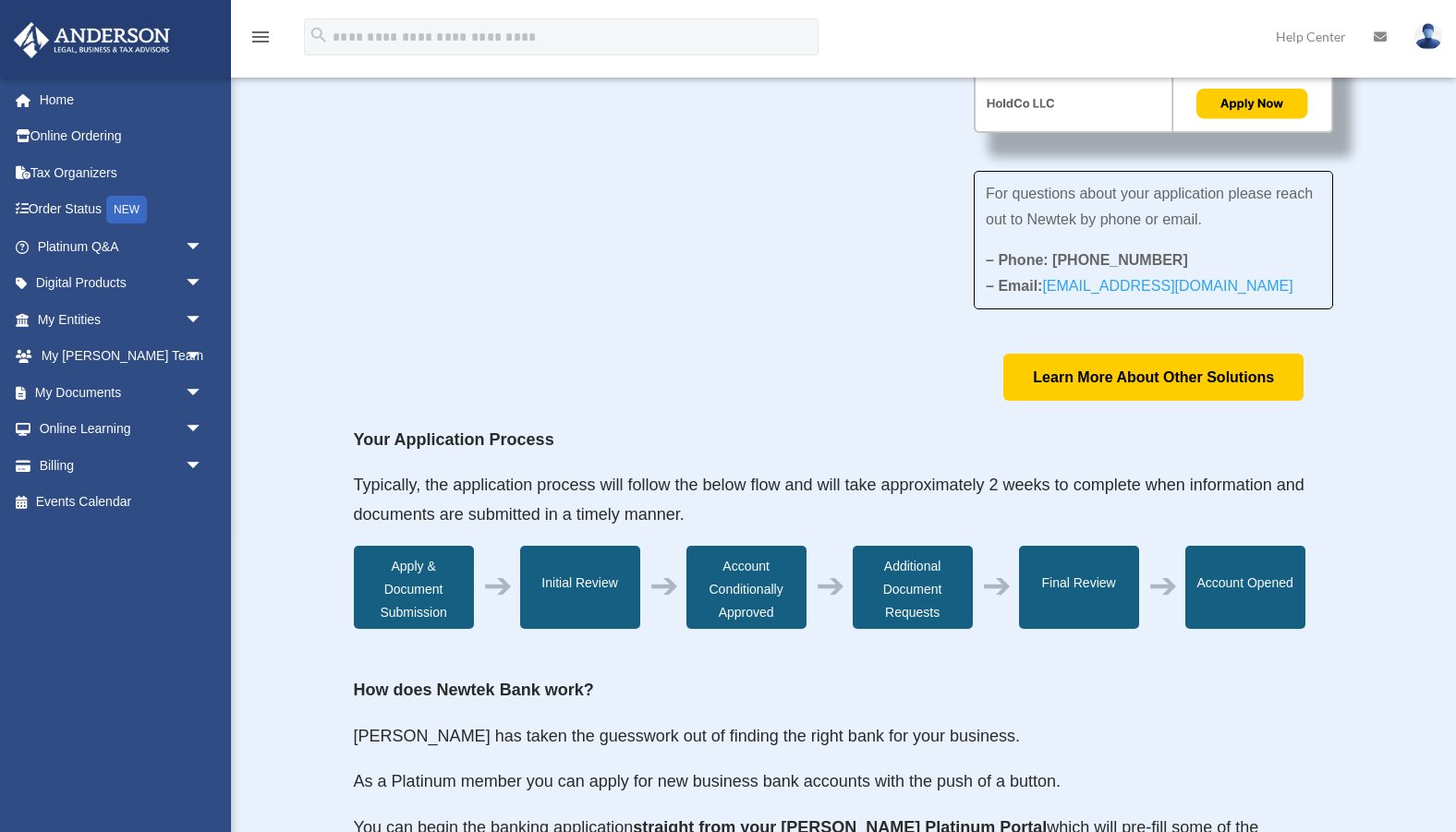
scroll to position [368, 0]
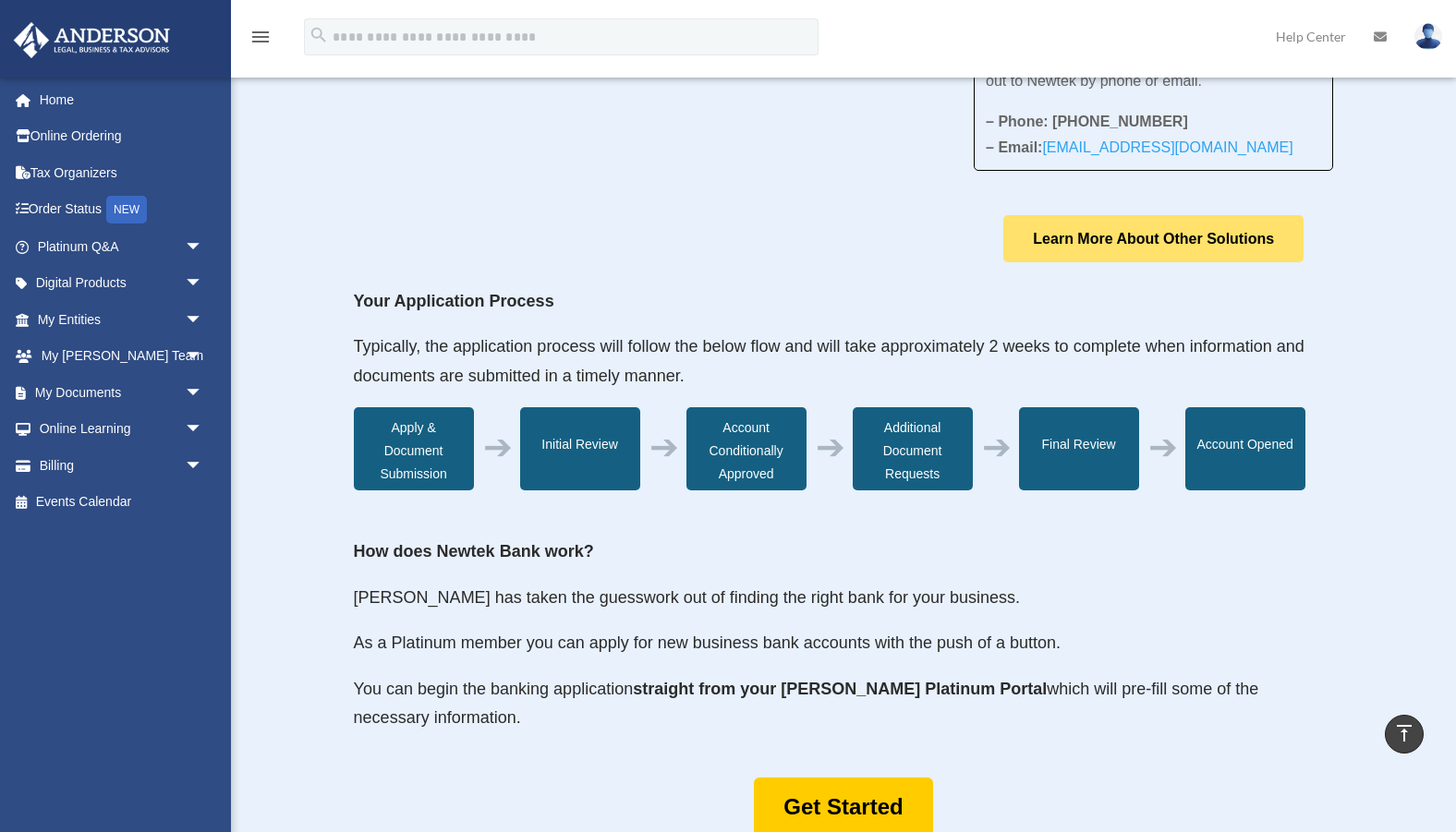
click at [1196, 241] on link "Learn More About Other Solutions" at bounding box center [1153, 239] width 301 height 47
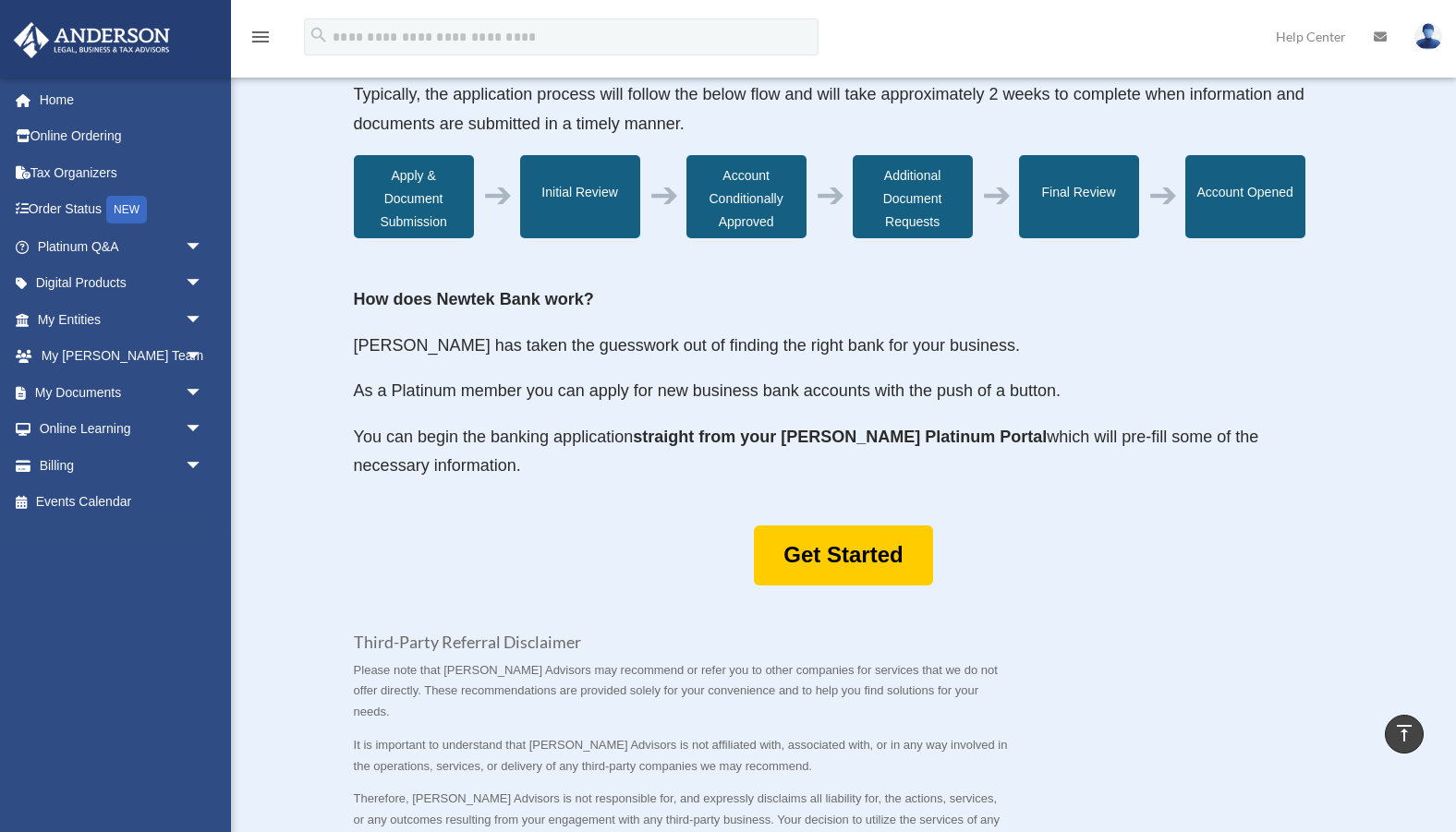
scroll to position [583, 0]
